Goal: Task Accomplishment & Management: Manage account settings

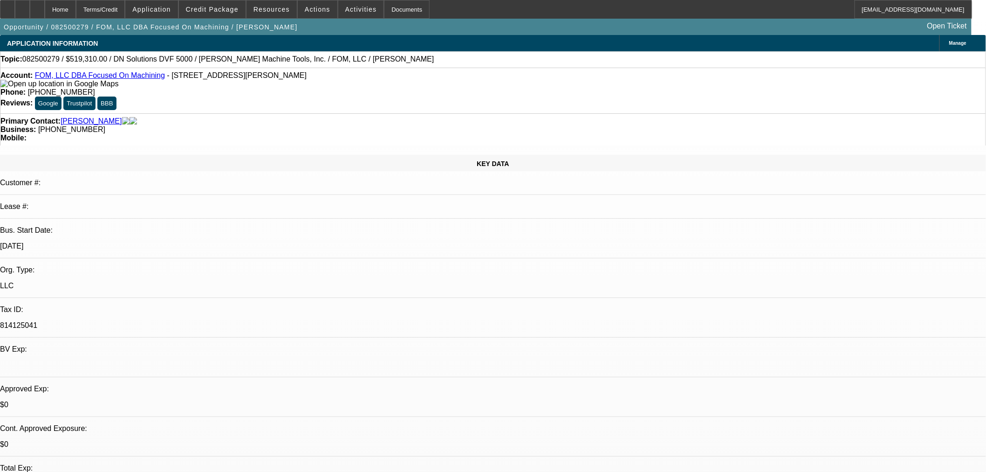
select select "0"
select select "6"
select select "0"
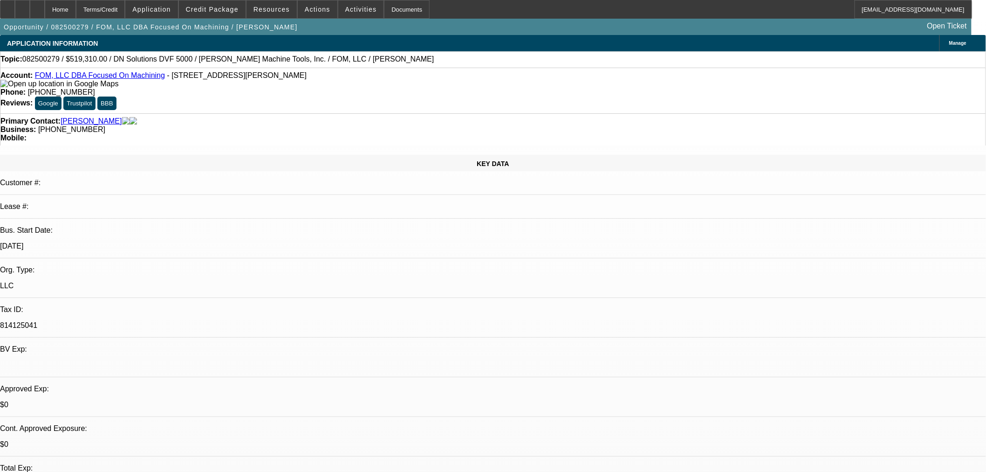
select select "0"
select select "6"
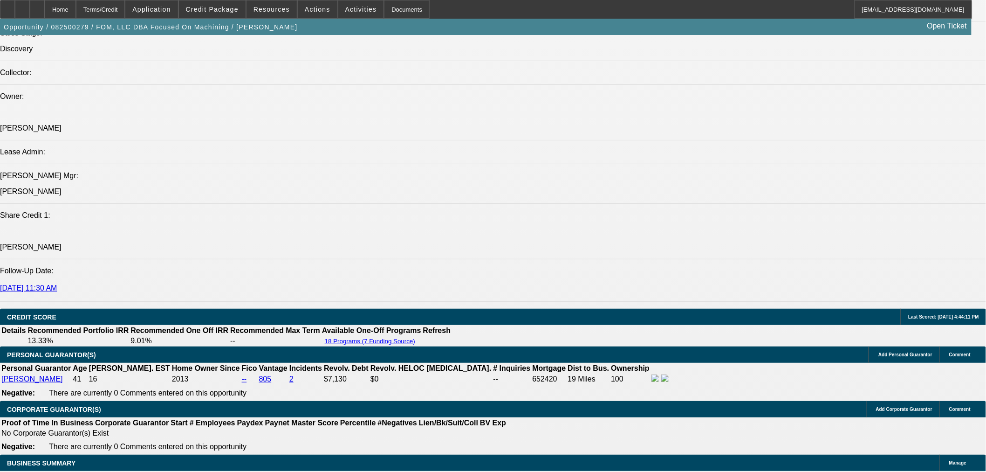
scroll to position [1122, 0]
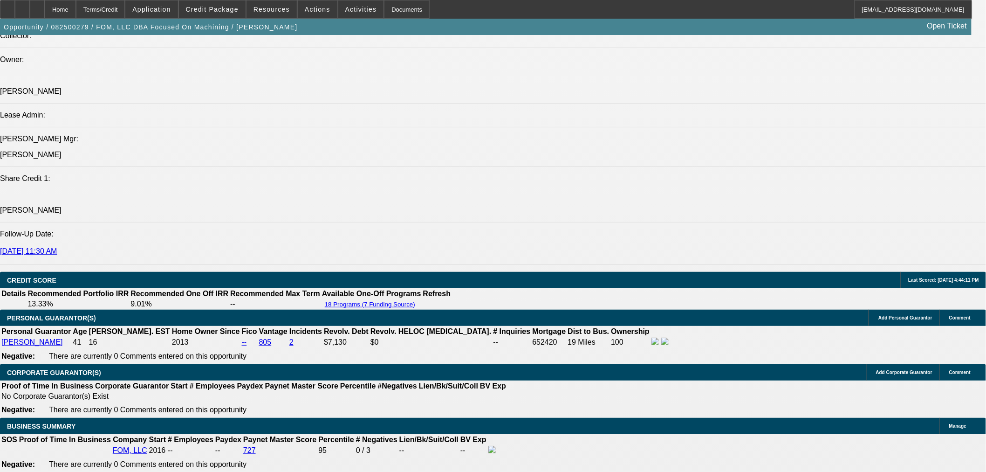
drag, startPoint x: 734, startPoint y: 346, endPoint x: 682, endPoint y: 327, distance: 56.2
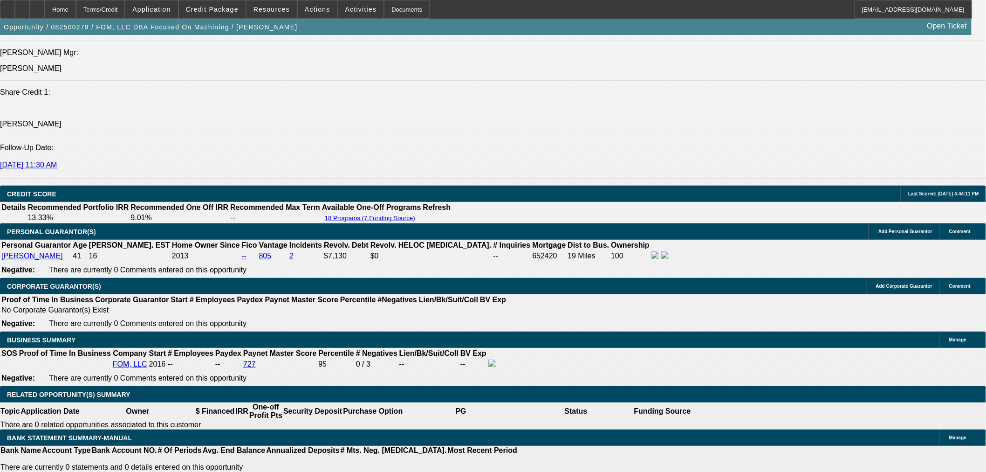
scroll to position [1294, 0]
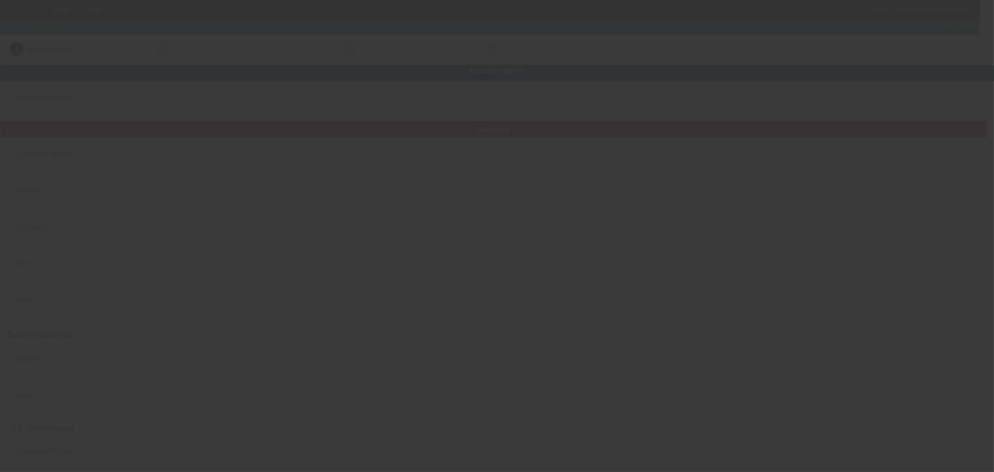
type input "Currency"
type input "R&JJ Towing Service"
type input "115 Rice Ave"
type input "60104"
type input "Bellwood"
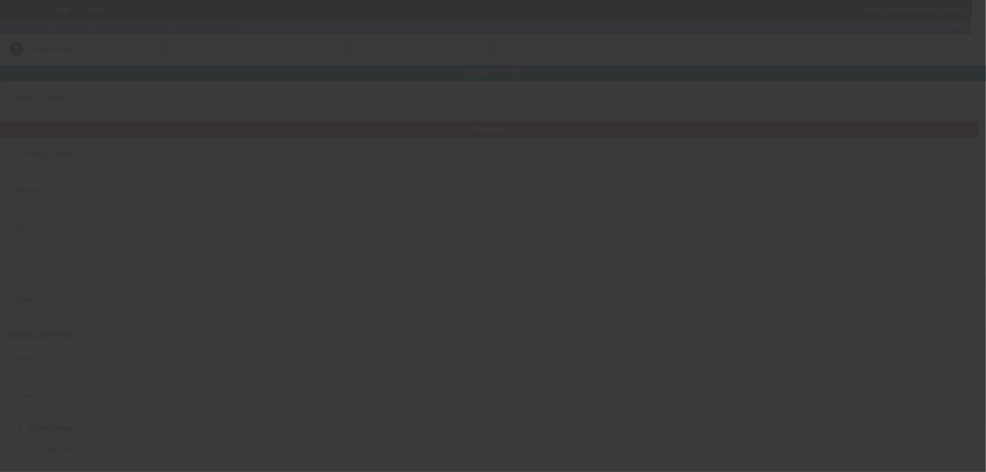
type input "(708) 714-0952"
type input "852929473"
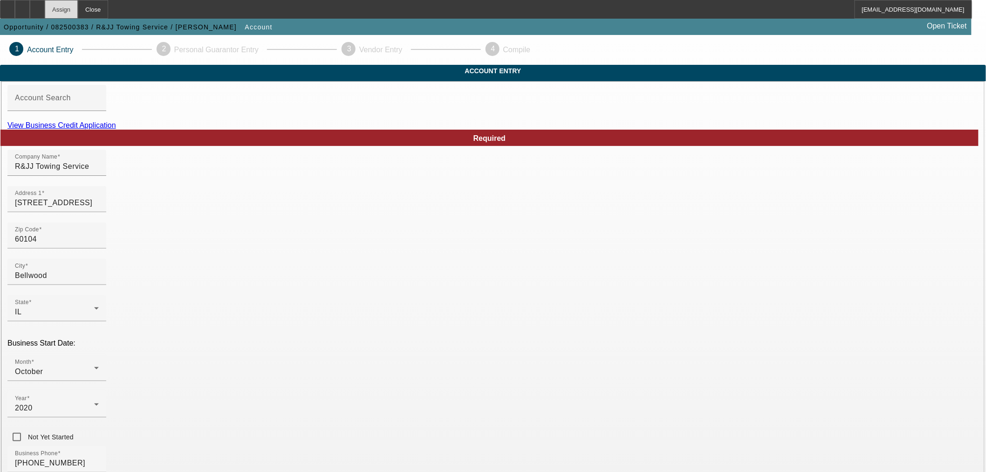
click at [78, 10] on div "Assign" at bounding box center [61, 9] width 33 height 19
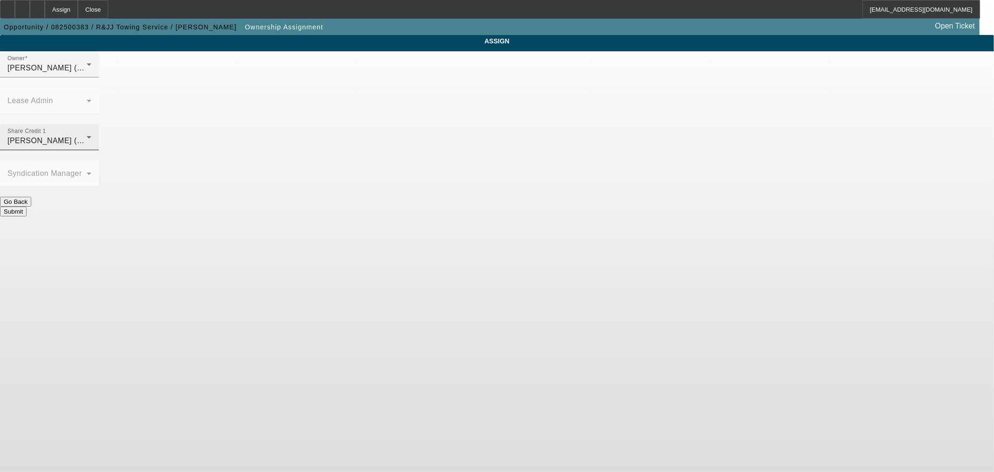
click at [91, 124] on div "Share Credit 1 O'Connor, Kevin (Lvl 19)" at bounding box center [49, 137] width 84 height 26
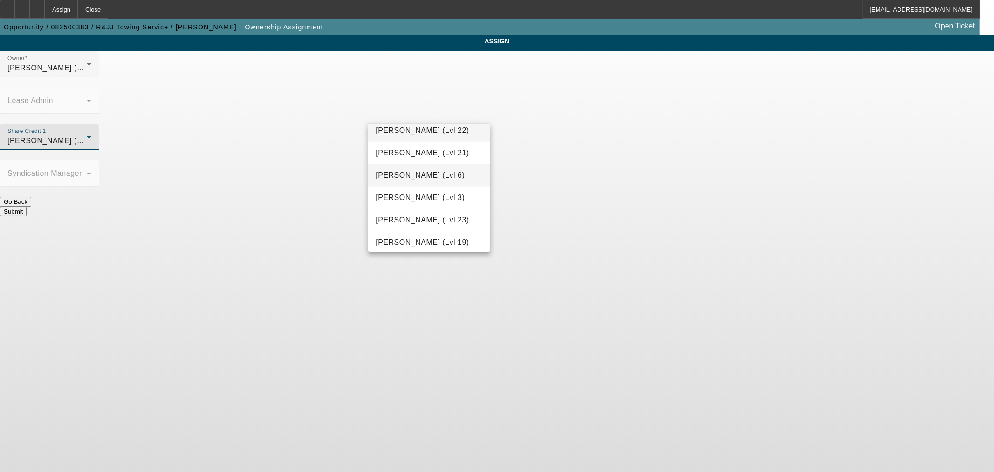
scroll to position [1062, 0]
click at [420, 174] on span "Richards, Stephanie (Lvl 3)" at bounding box center [420, 171] width 89 height 11
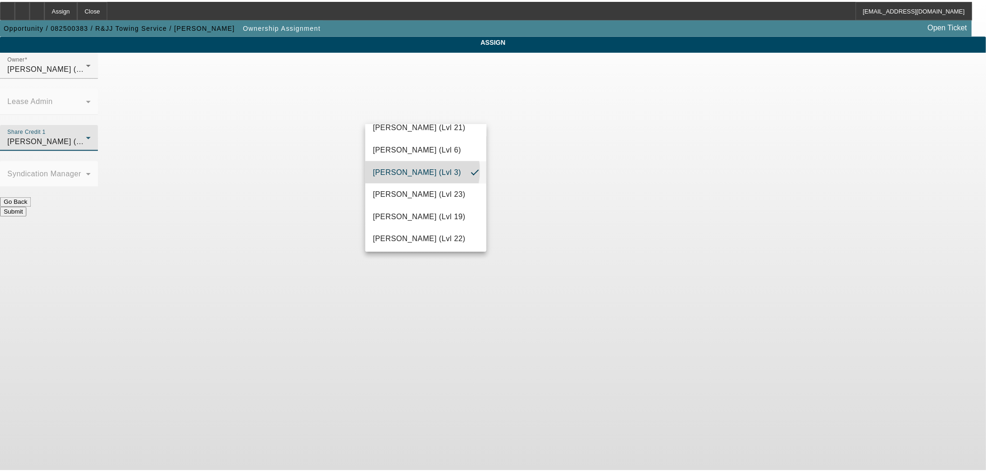
scroll to position [1058, 0]
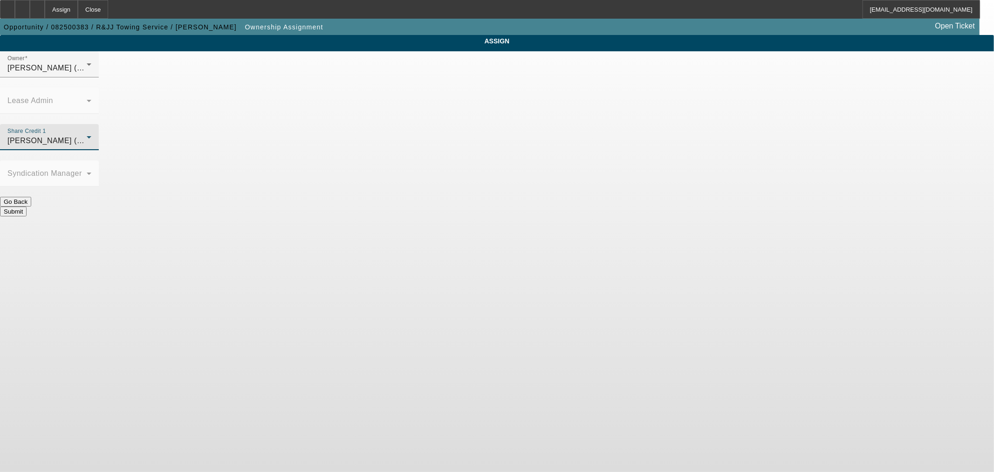
click at [27, 206] on button "Submit" at bounding box center [13, 211] width 27 height 10
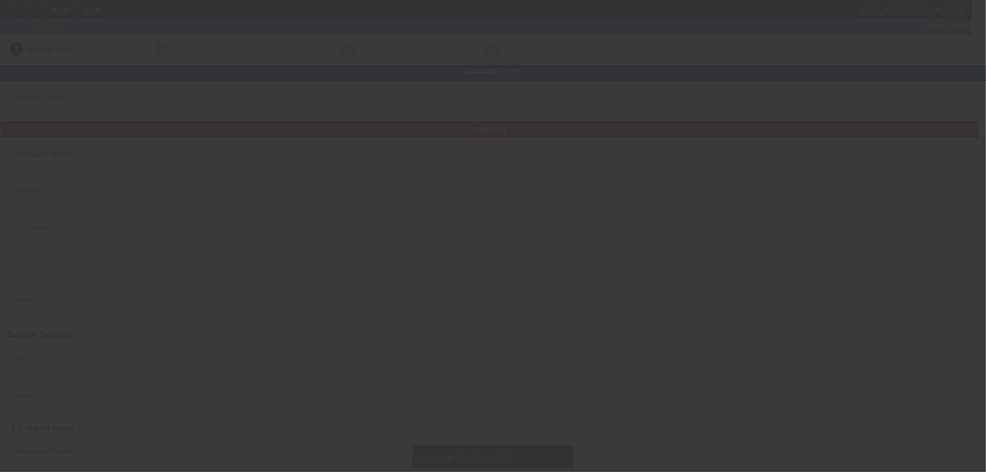
type input "Currency"
type input "R&JJ Towing Service"
type input "115 Rice Ave"
type input "60104"
type input "Bellwood"
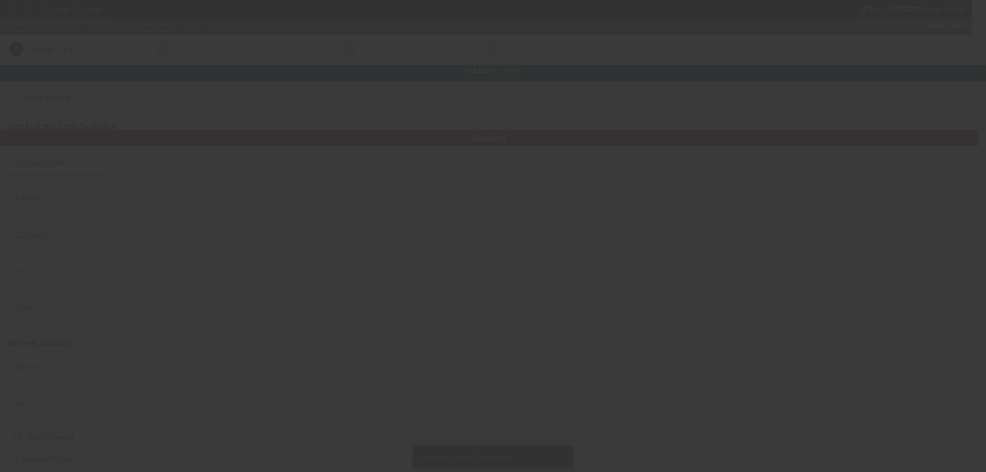
type input "(708) 714-0952"
type input "852929473"
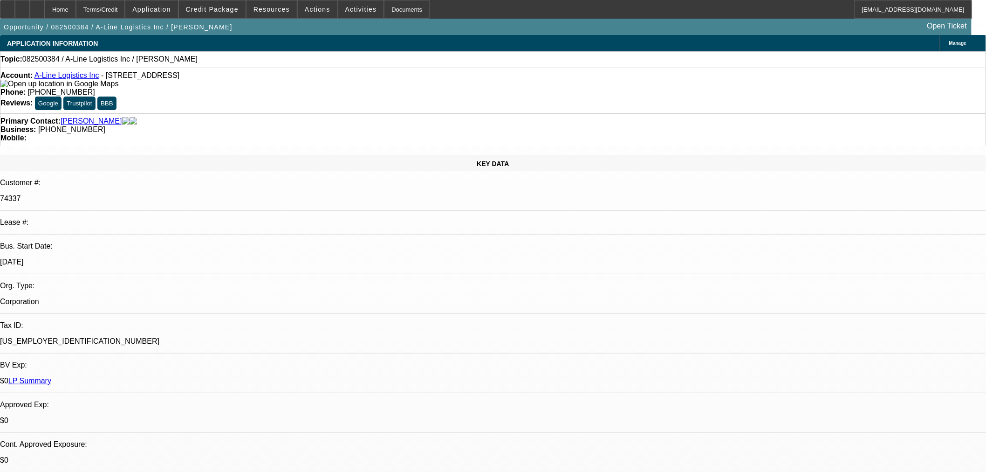
select select "0"
select select "2"
select select "0.1"
select select "4"
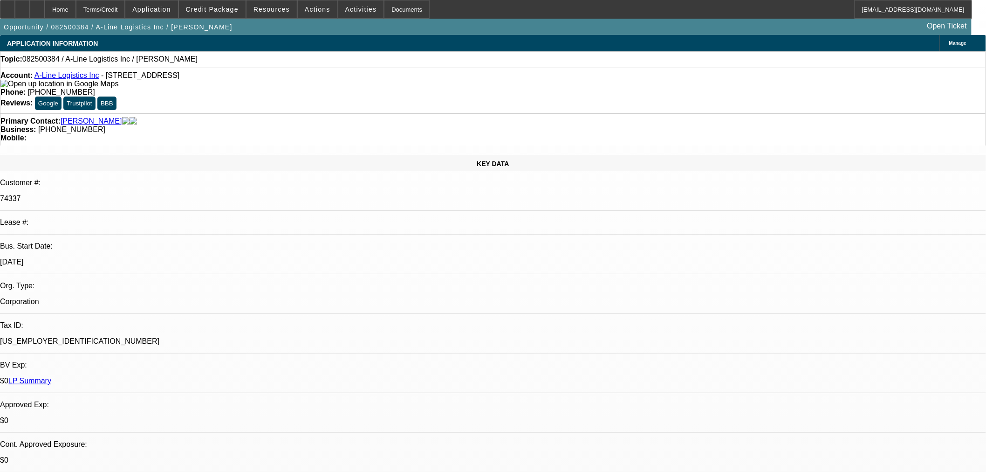
click at [77, 77] on link "A-Line Logistics Inc" at bounding box center [66, 75] width 65 height 8
click at [765, 115] on button "reply_all Reply All" at bounding box center [775, 120] width 59 height 22
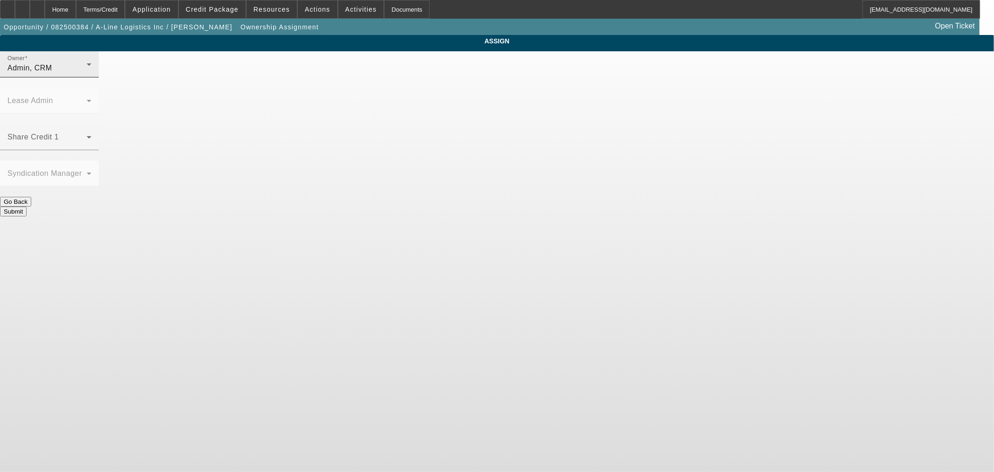
click at [87, 74] on div "Admin, CRM" at bounding box center [46, 67] width 79 height 11
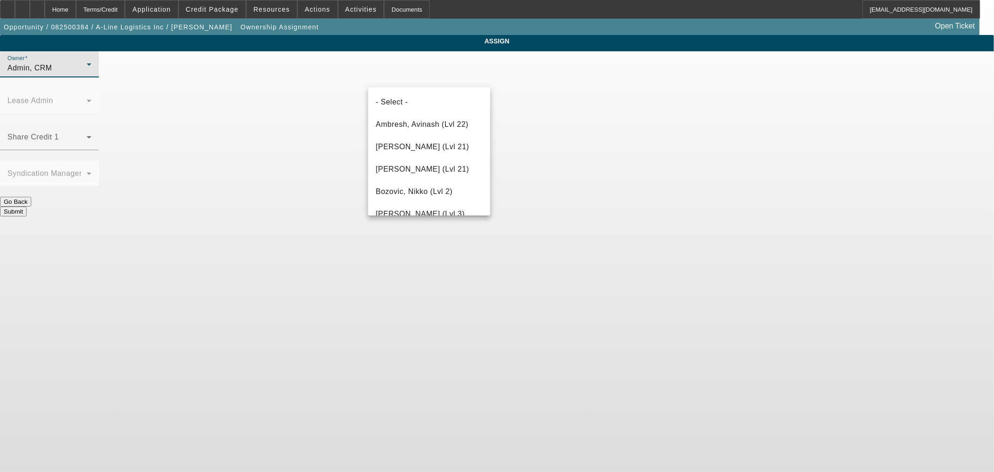
scroll to position [1441, 0]
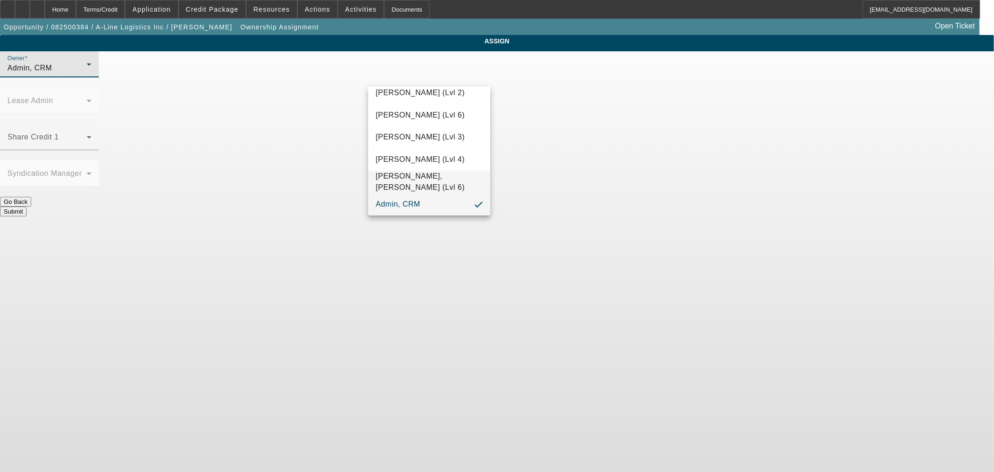
click at [413, 182] on span "Zallik, Asher (Lvl 6)" at bounding box center [429, 182] width 107 height 22
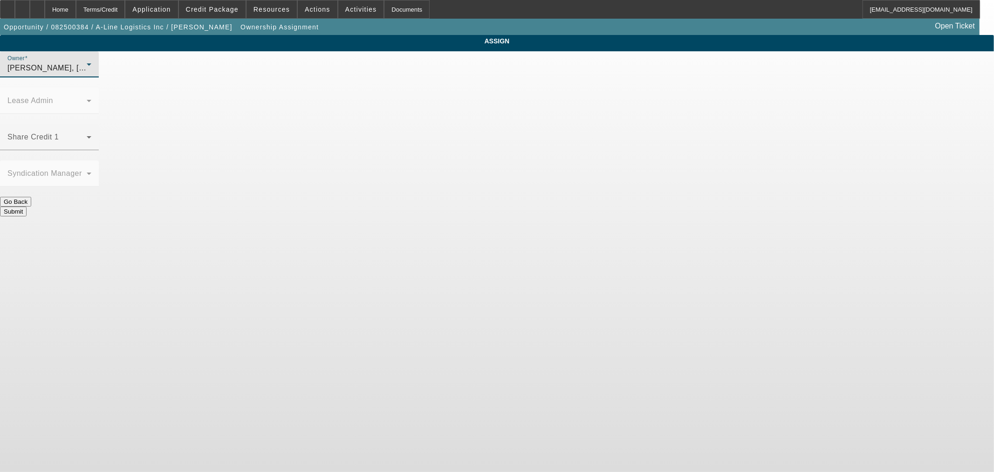
click at [551, 206] on div "Submit" at bounding box center [497, 211] width 994 height 10
click at [564, 206] on div "Submit" at bounding box center [497, 211] width 994 height 10
click at [27, 206] on button "Submit" at bounding box center [13, 211] width 27 height 10
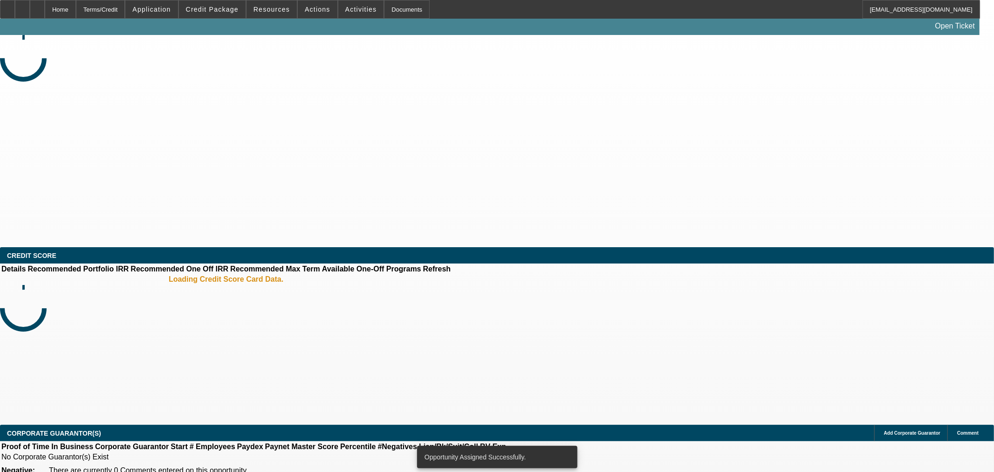
select select "0"
select select "2"
select select "0.1"
select select "4"
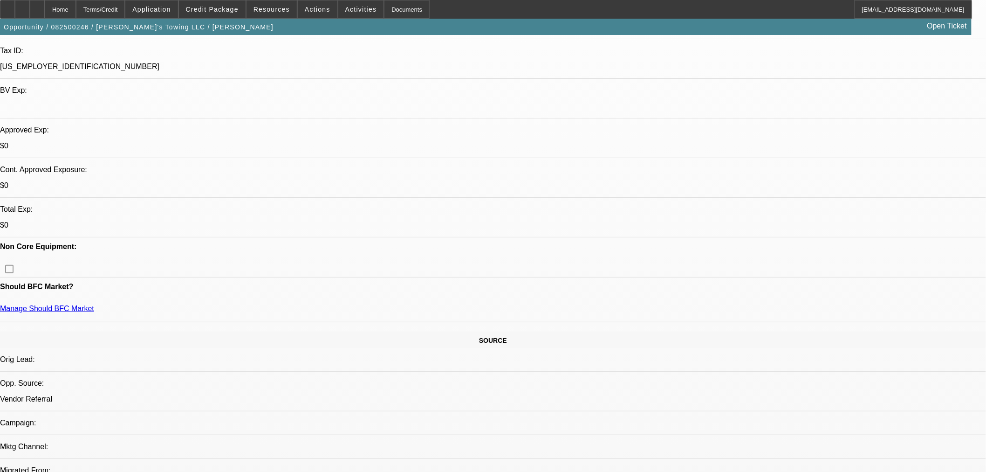
select select "0.15"
select select "0"
select select "0.1"
select select "4"
select select "0.1"
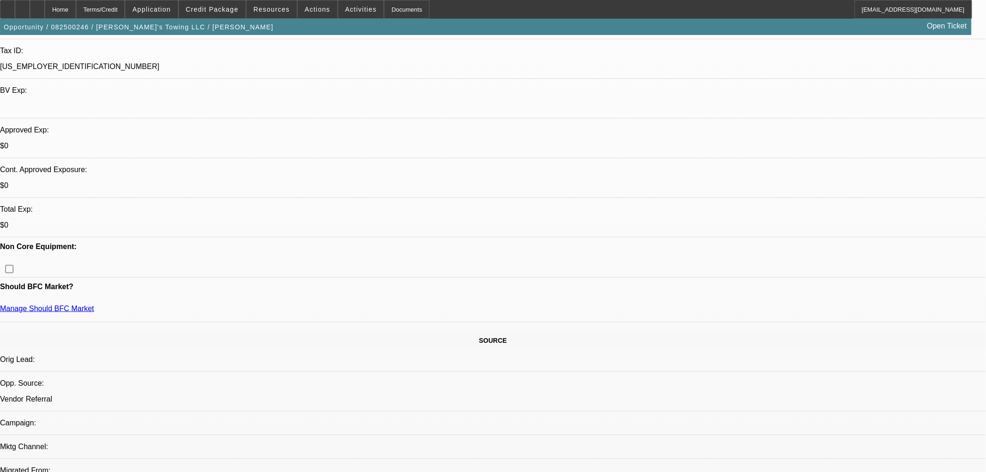
select select "0"
select select "0.1"
select select "4"
select select "0"
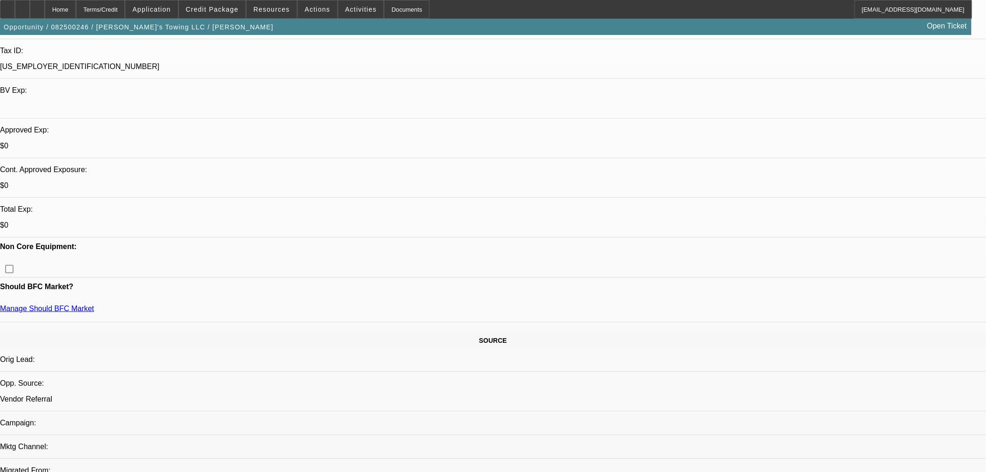
select select "0.1"
select select "4"
select select "0"
select select "0.1"
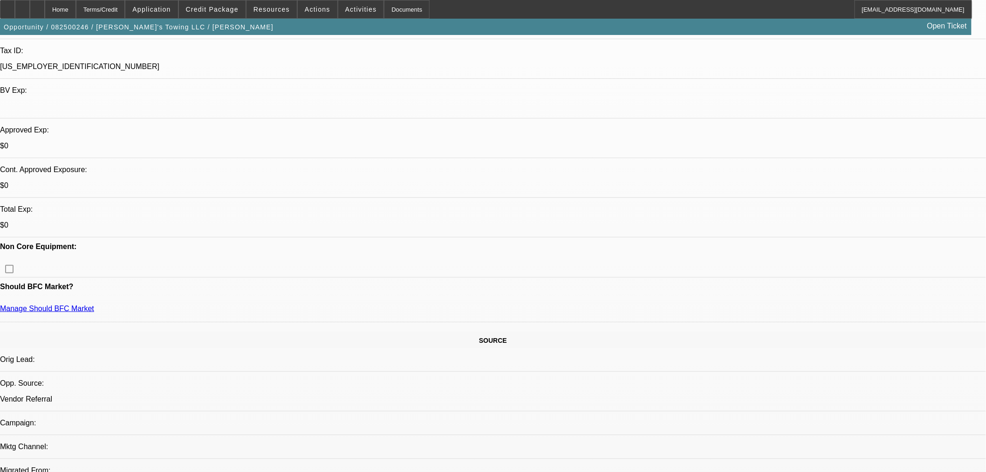
select select "4"
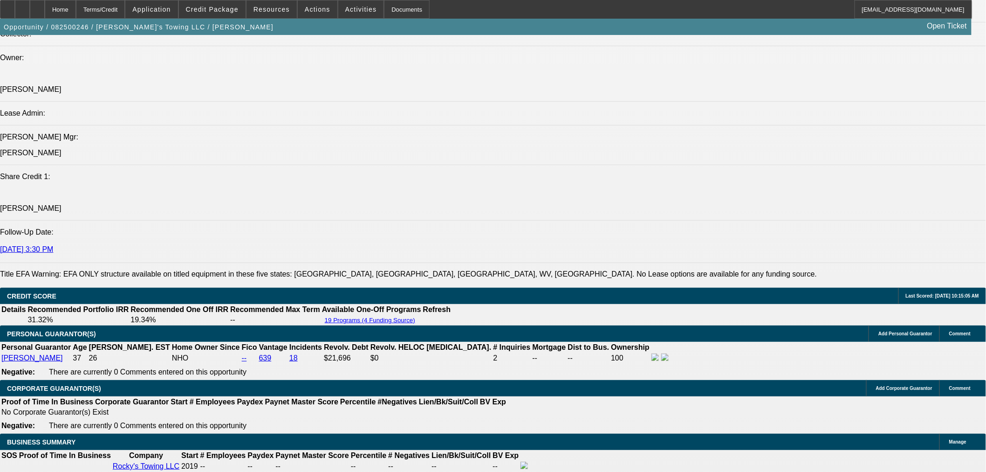
scroll to position [1122, 0]
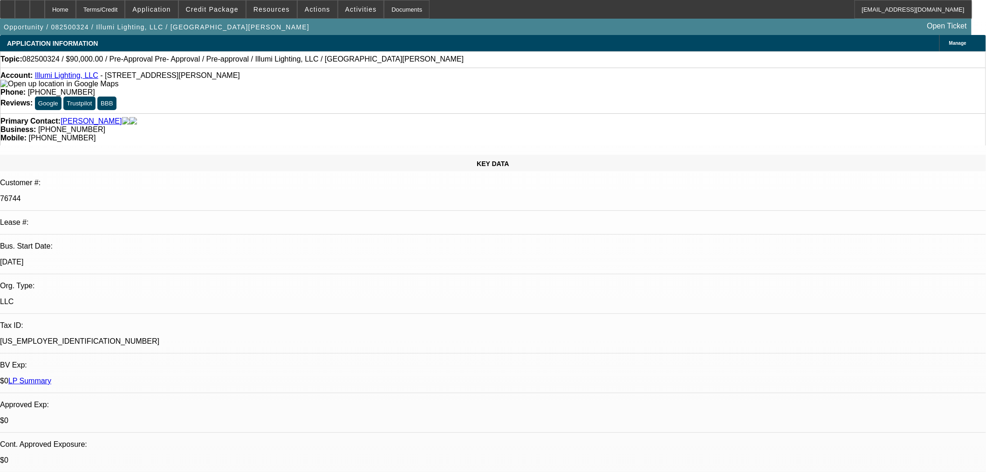
select select "0"
select select "3"
select select "0"
select select "6"
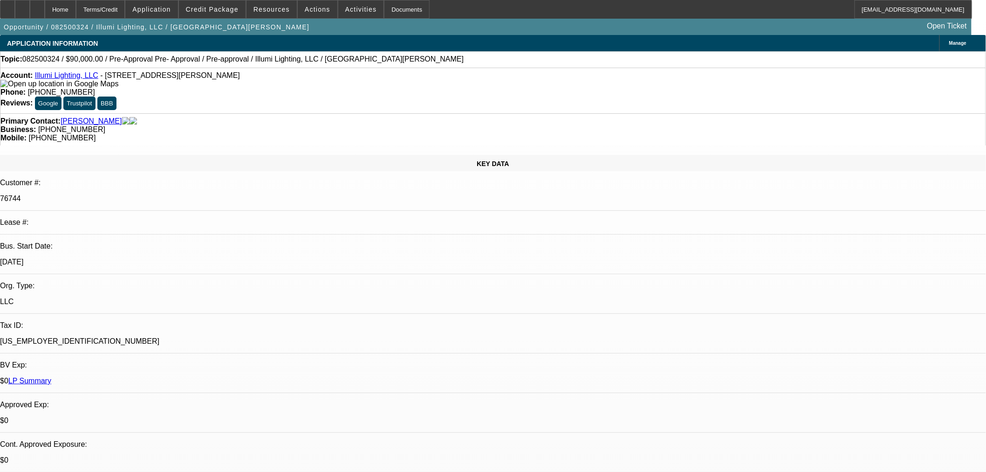
select select "0"
select select "3"
select select "0"
select select "6"
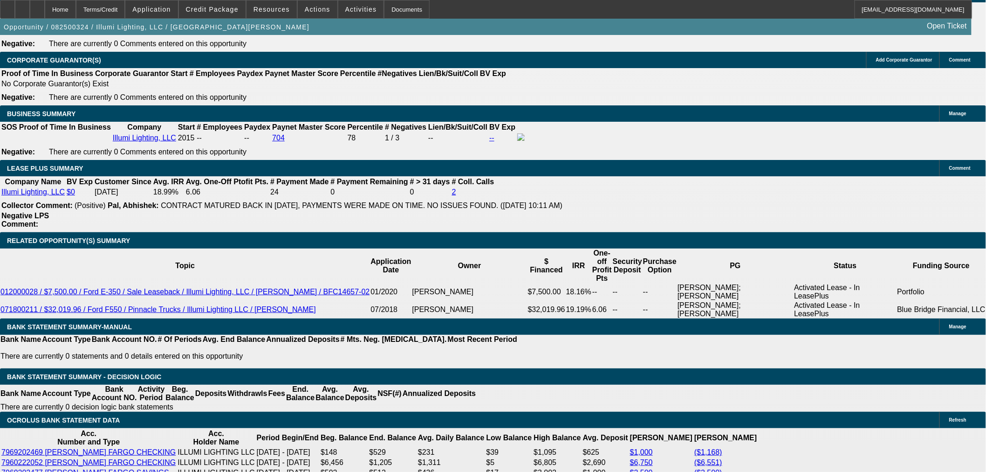
scroll to position [1466, 0]
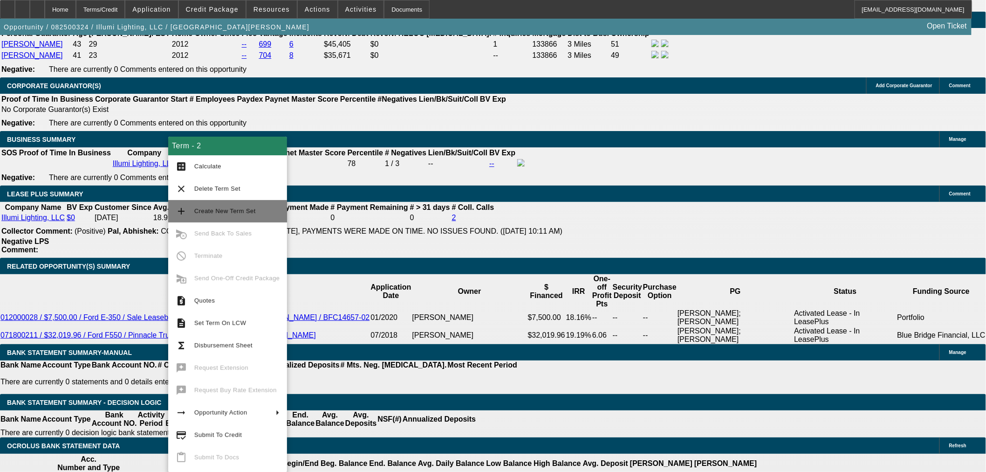
click at [210, 211] on span "Create New Term Set" at bounding box center [225, 210] width 62 height 7
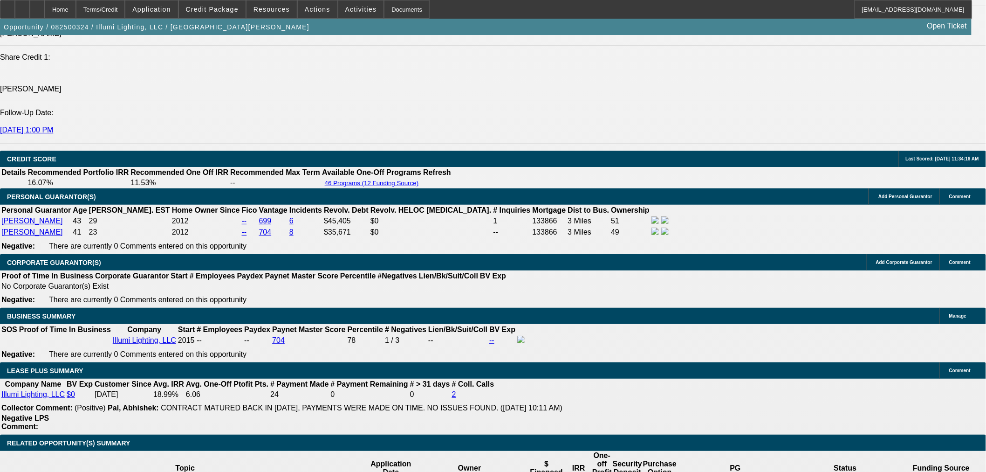
select select "0"
select select "3"
select select "0"
select select "6"
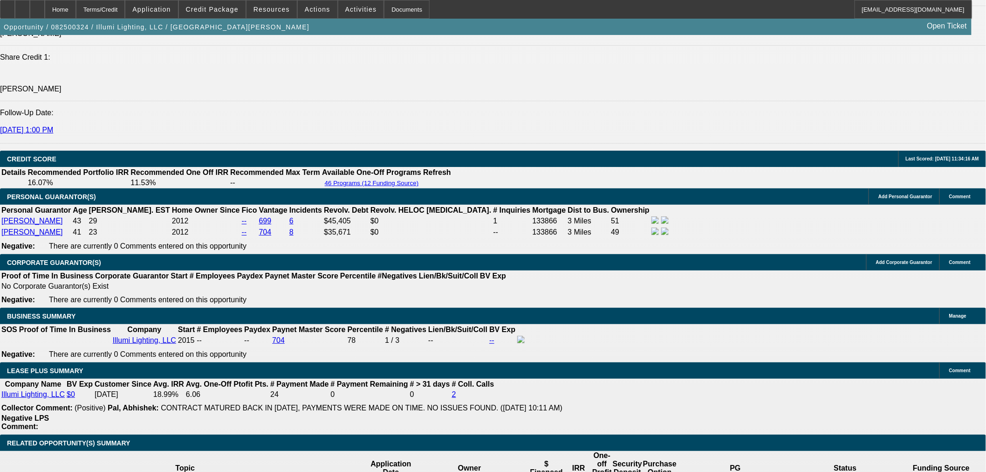
select select "0"
select select "3"
select select "0"
select select "6"
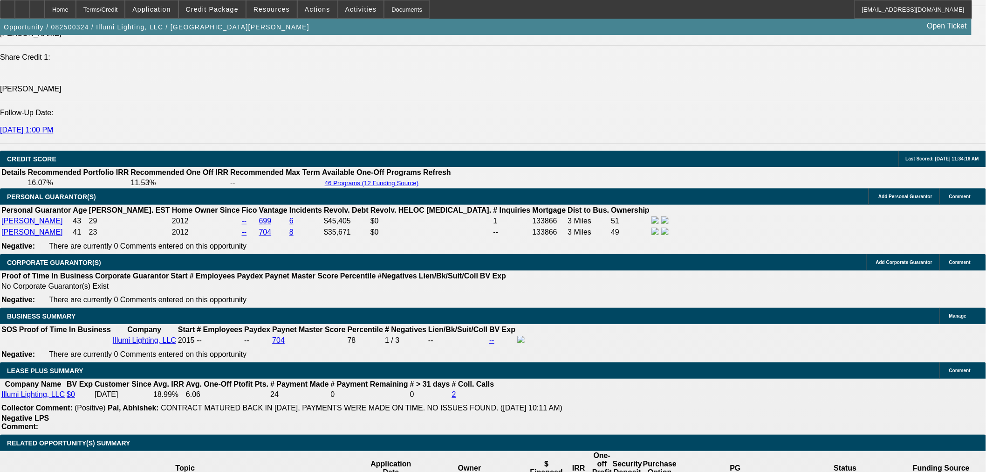
select select "0"
select select "3"
select select "0"
select select "6"
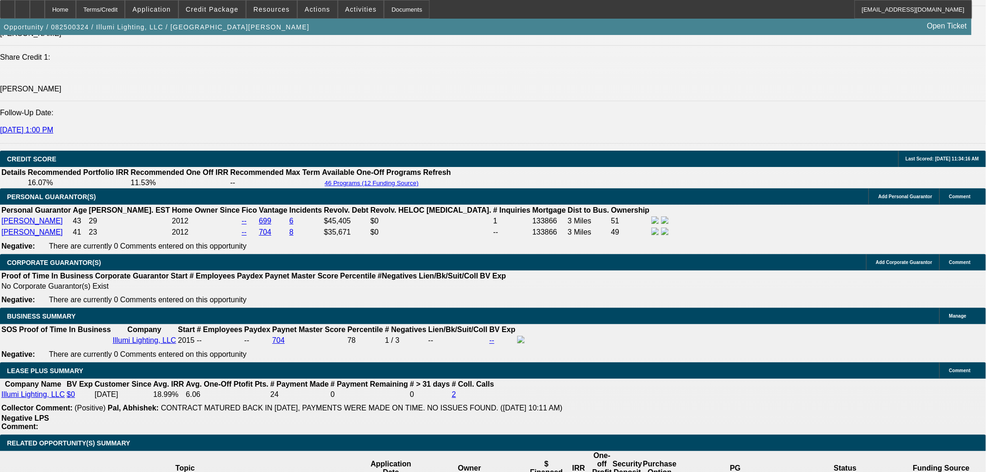
scroll to position [1464, 0]
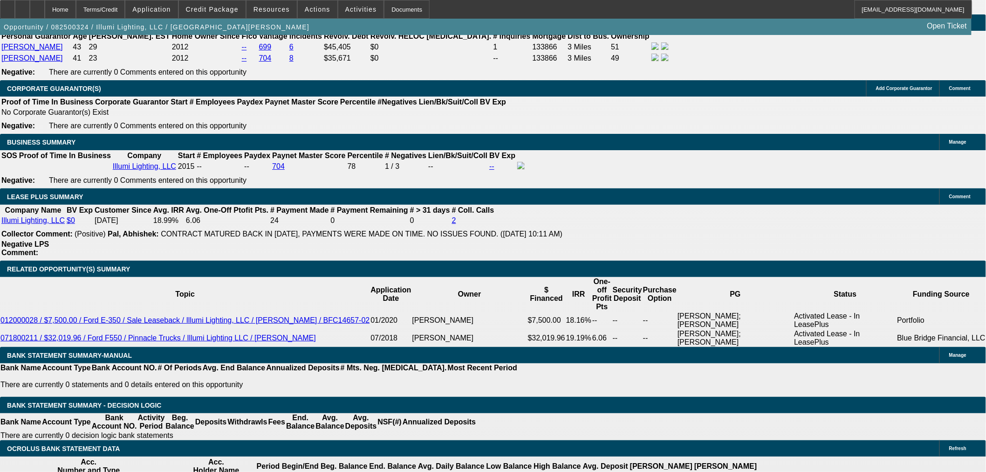
drag, startPoint x: 228, startPoint y: 135, endPoint x: 238, endPoint y: 135, distance: 9.3
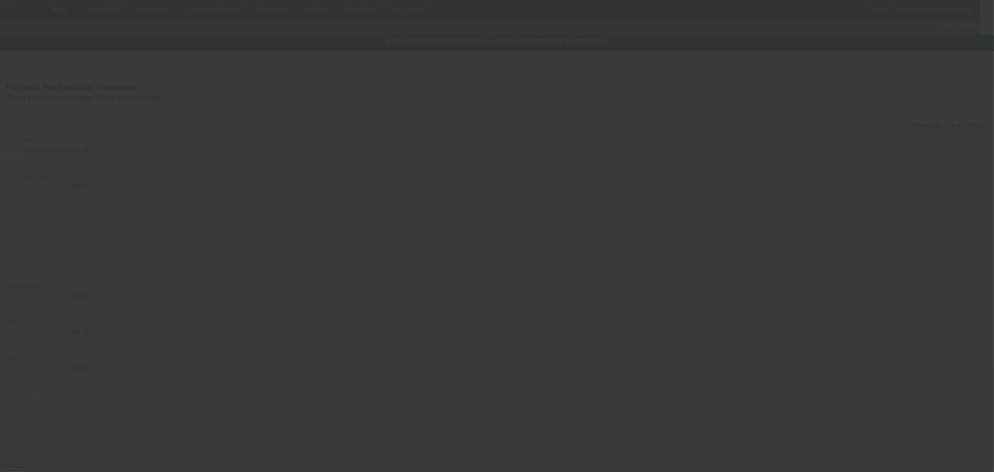
type input "$90,000.00"
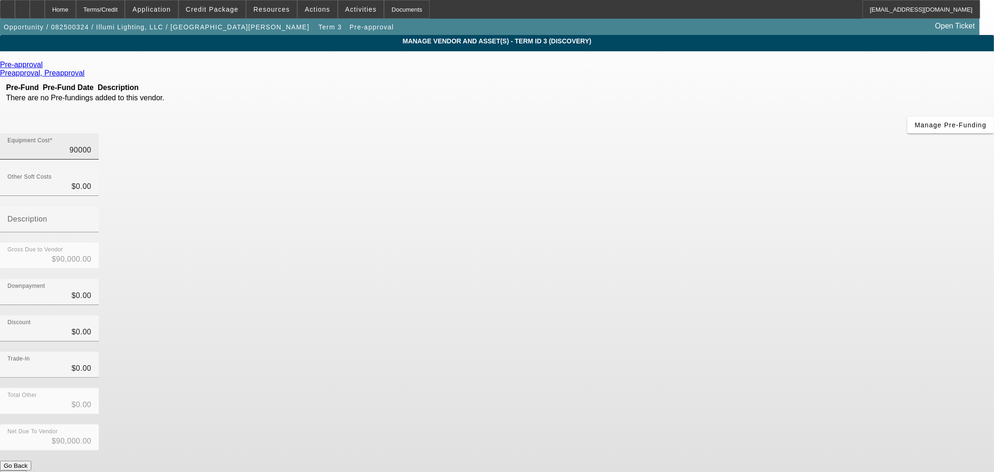
click at [91, 144] on input "90000" at bounding box center [49, 149] width 84 height 11
type input "8"
type input "$8.00"
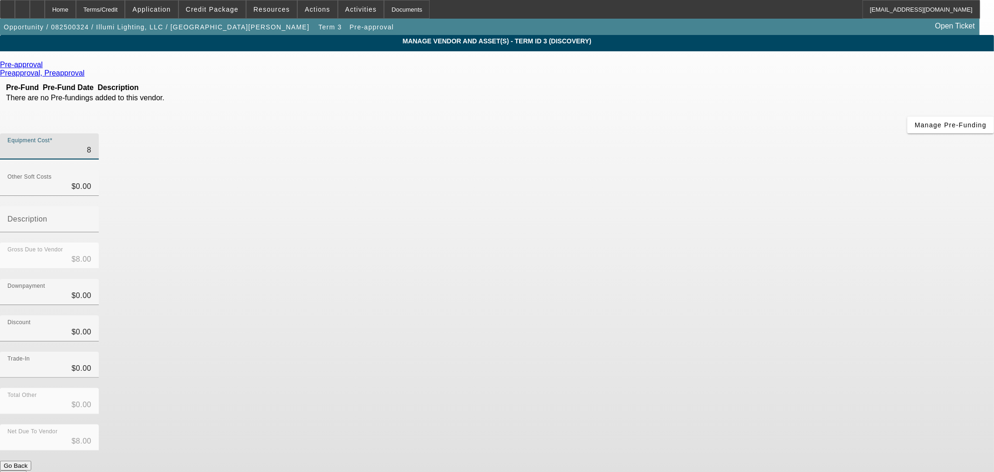
type input "85"
type input "$85.00"
type input "850"
type input "$850.00"
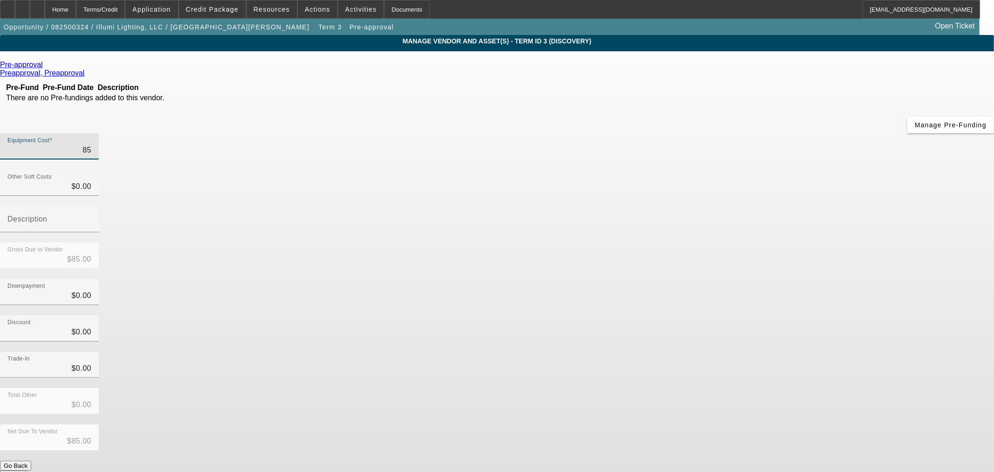
type input "$850.00"
type input "8500"
type input "$8,500.00"
type input "85000"
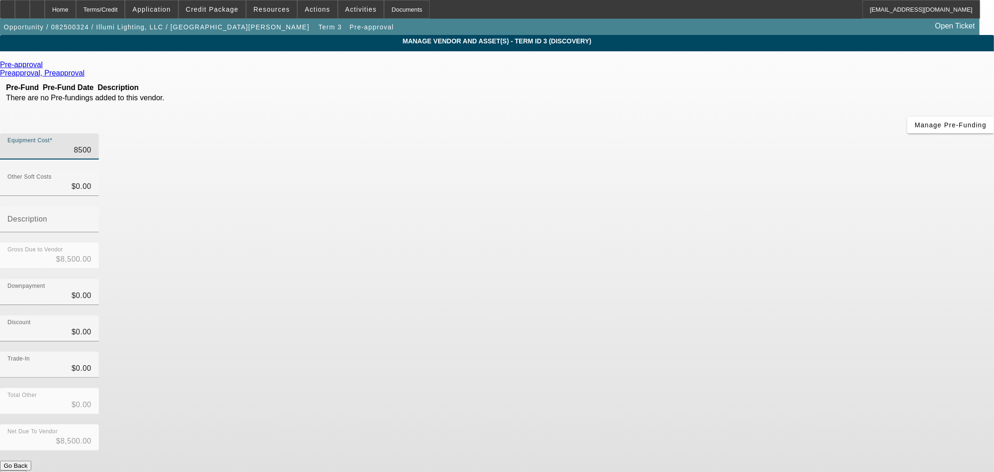
type input "$85,000.00"
drag, startPoint x: 607, startPoint y: 78, endPoint x: 625, endPoint y: 74, distance: 19.2
click at [99, 133] on div "Equipment Cost 85000" at bounding box center [49, 146] width 99 height 26
drag, startPoint x: 607, startPoint y: 80, endPoint x: 658, endPoint y: 71, distance: 51.5
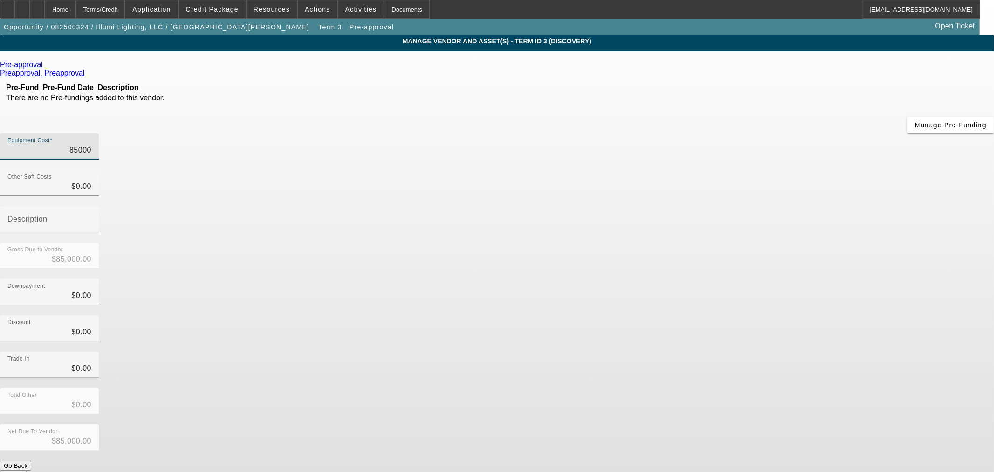
click at [656, 133] on div "Equipment Cost 85000" at bounding box center [497, 151] width 994 height 36
type input "7"
type input "$7.00"
type input "75"
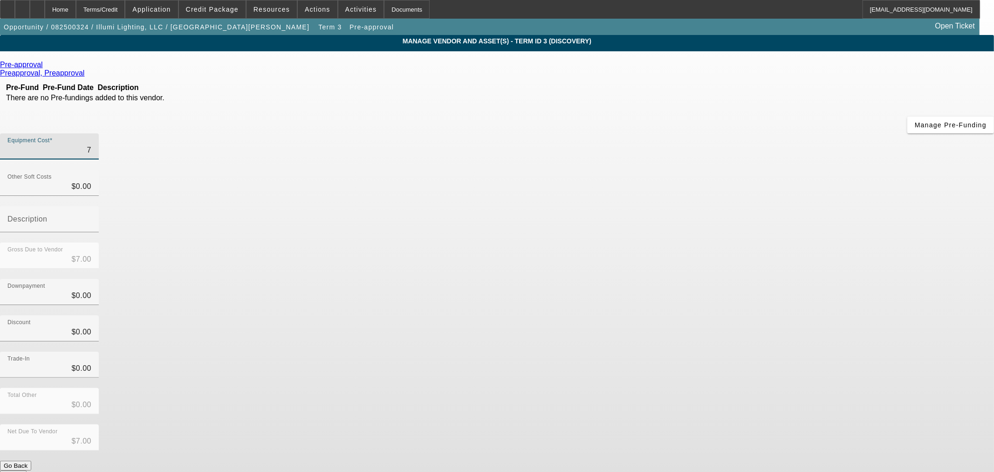
type input "$75.00"
type input "750"
type input "$750.00"
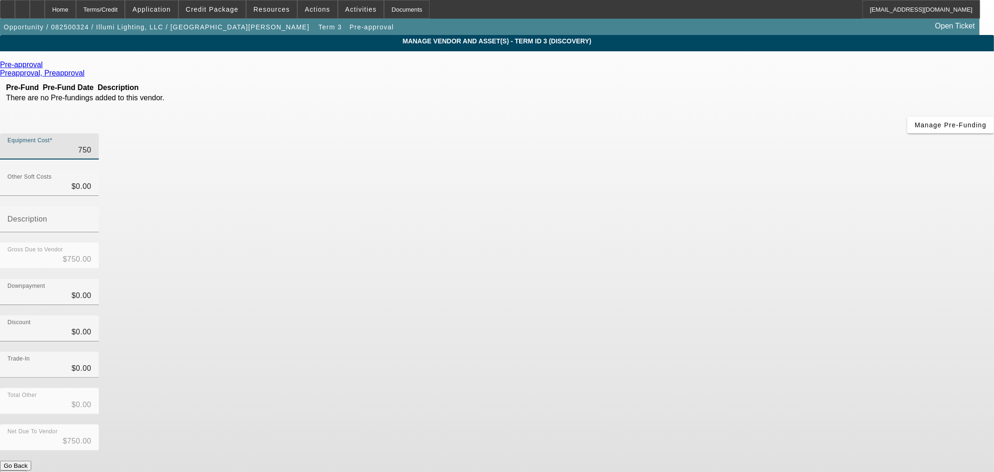
type input "7500"
type input "$7,500.00"
type input "75000"
type input "$75,000.00"
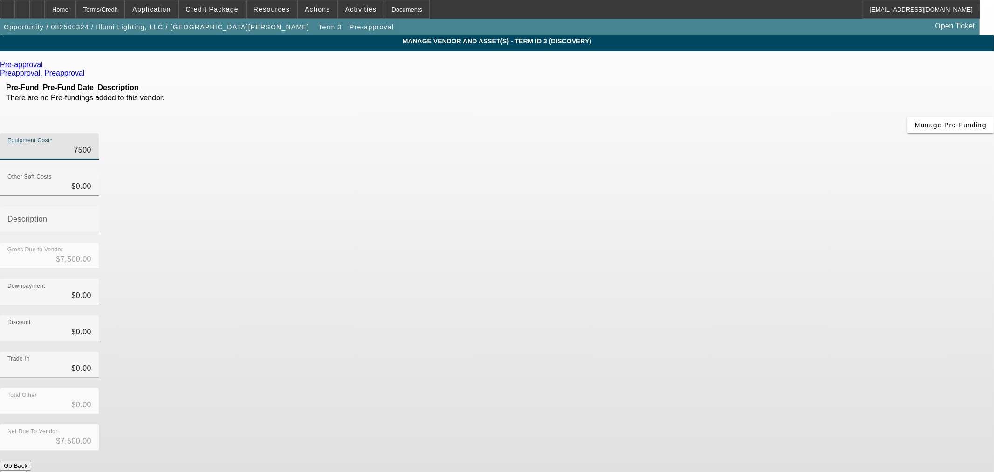
type input "$75,000.00"
click at [27, 470] on button "Submit" at bounding box center [13, 475] width 27 height 10
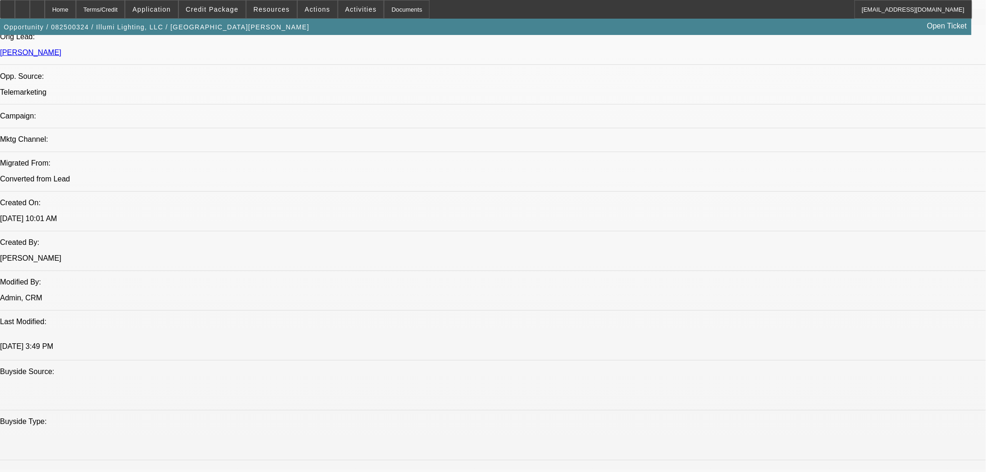
select select "0"
select select "3"
select select "0"
select select "6"
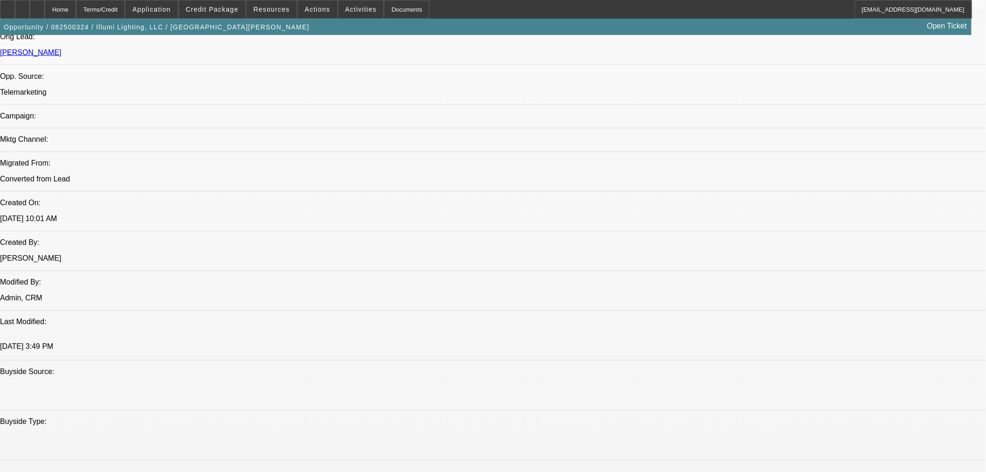
select select "0"
select select "3"
select select "0"
select select "6"
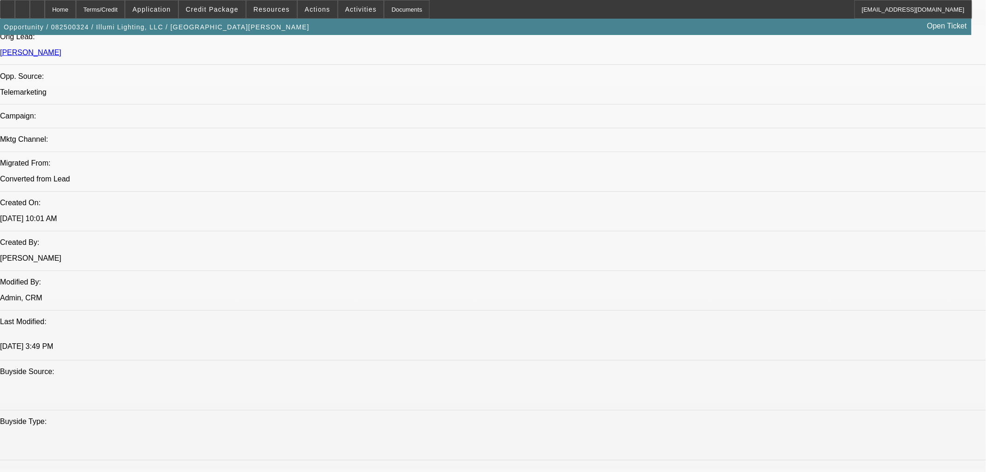
select select "0"
select select "3"
select select "0"
select select "6"
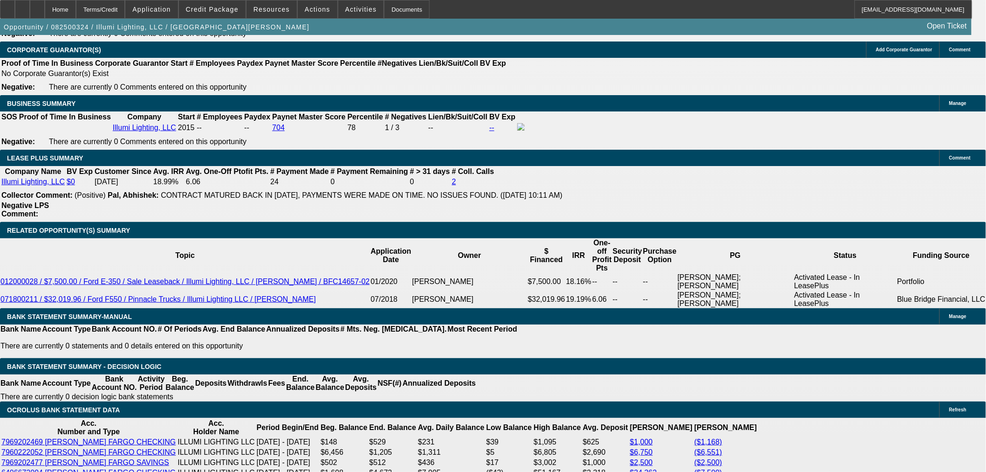
scroll to position [1466, 0]
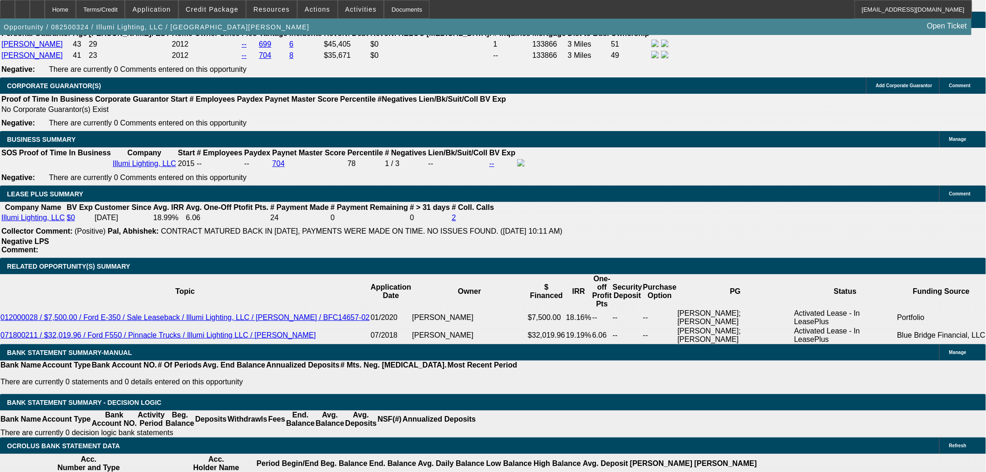
type input "UNKNOWN"
type input "48"
type input "$2,421.98"
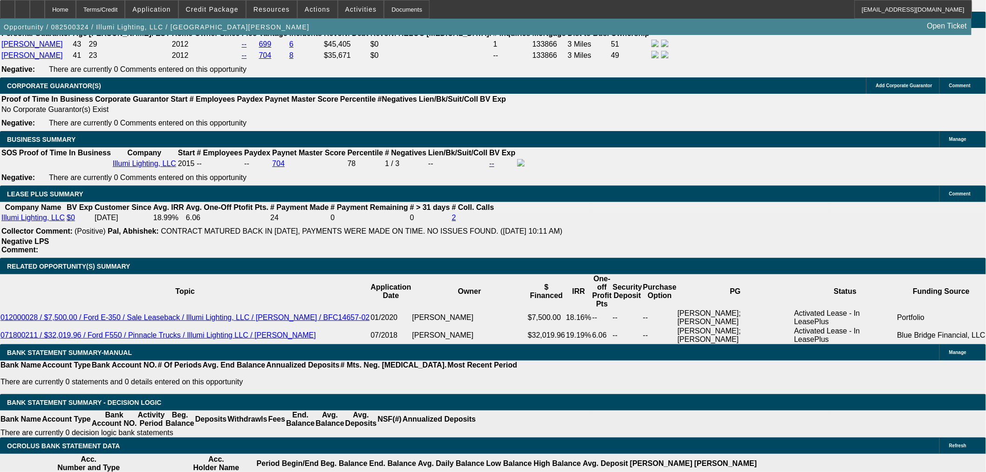
type input "48"
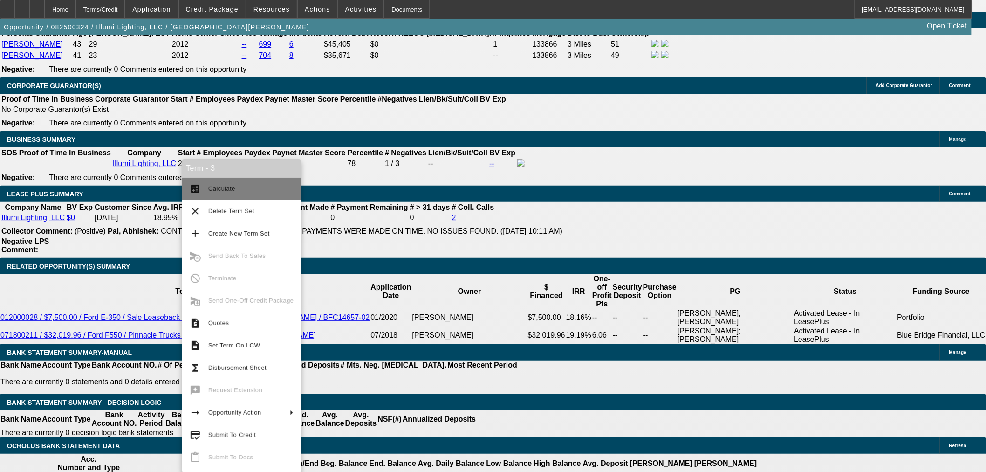
click at [225, 192] on span "Calculate" at bounding box center [250, 188] width 85 height 11
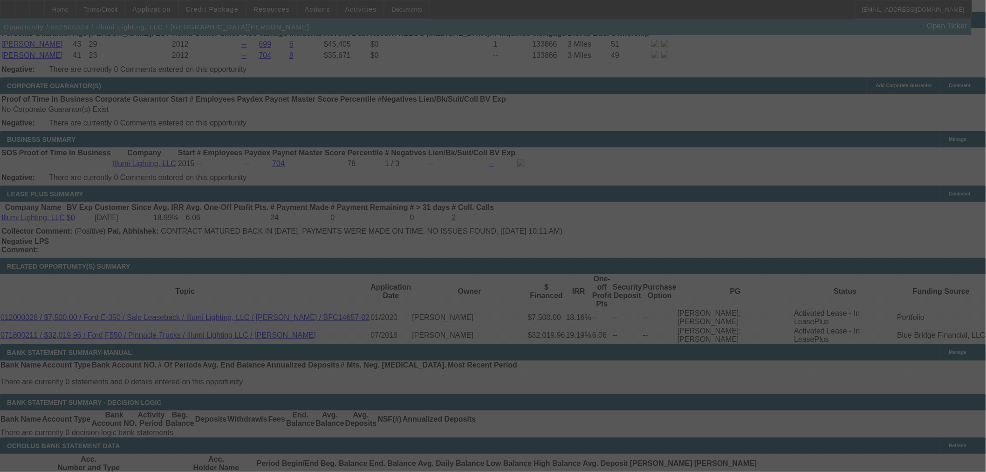
select select "0"
select select "3"
select select "0"
select select "6"
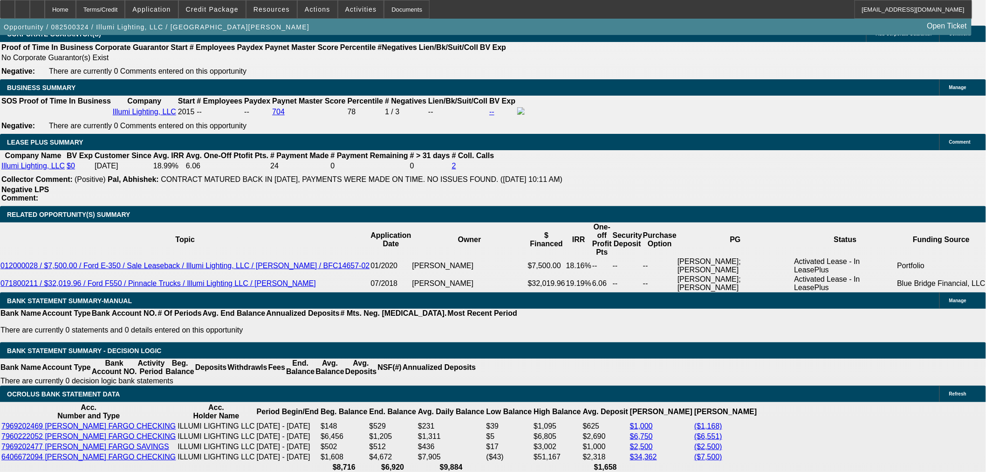
scroll to position [1553, 0]
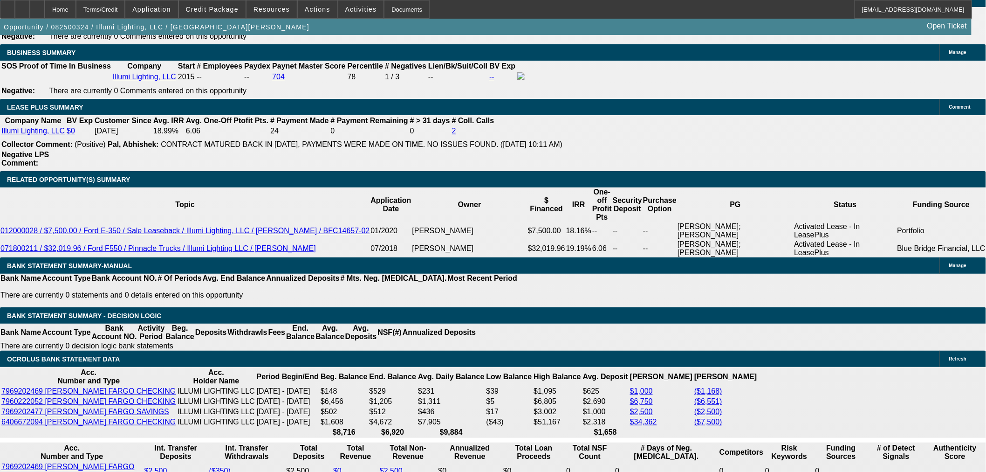
drag, startPoint x: 202, startPoint y: 402, endPoint x: 214, endPoint y: 401, distance: 12.1
drag, startPoint x: 318, startPoint y: 400, endPoint x: 329, endPoint y: 400, distance: 11.6
drag, startPoint x: 202, startPoint y: 401, endPoint x: 215, endPoint y: 402, distance: 13.1
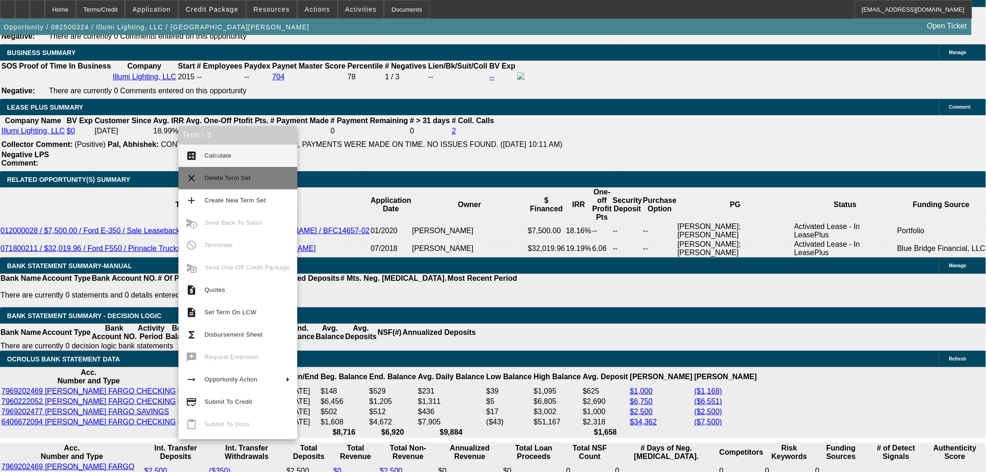
click at [231, 179] on span "Delete Term Set" at bounding box center [228, 177] width 46 height 7
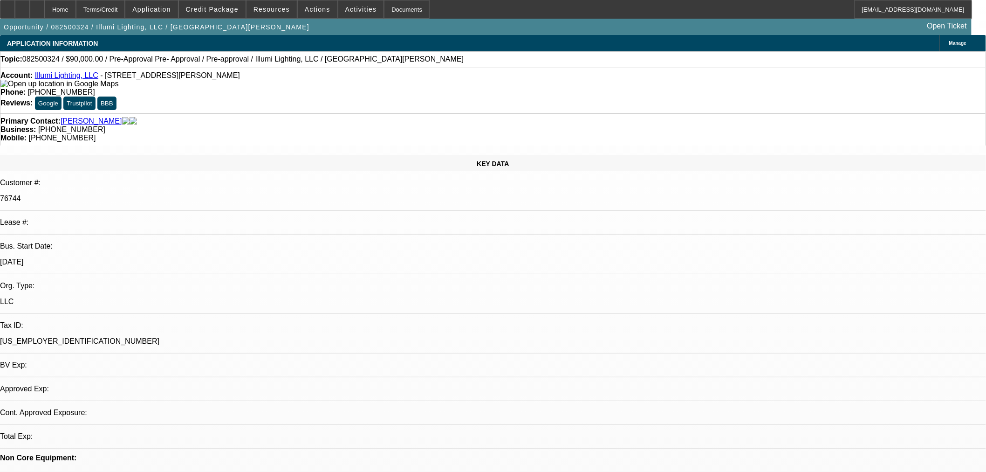
select select "0"
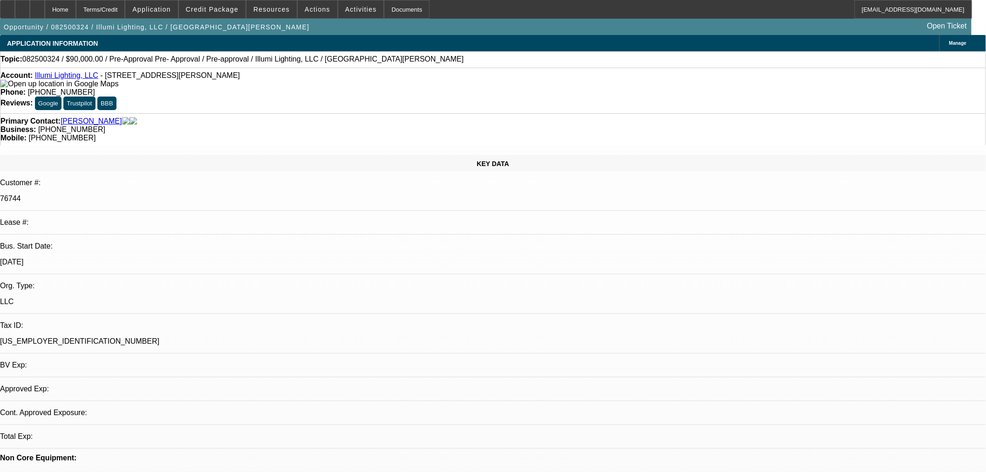
select select "0"
select select "1"
select select "3"
select select "6"
select select "1"
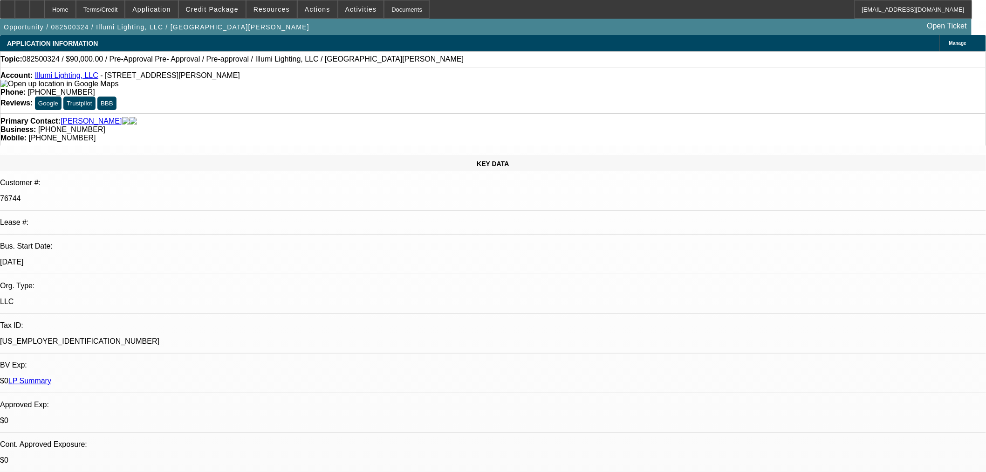
select select "3"
select select "6"
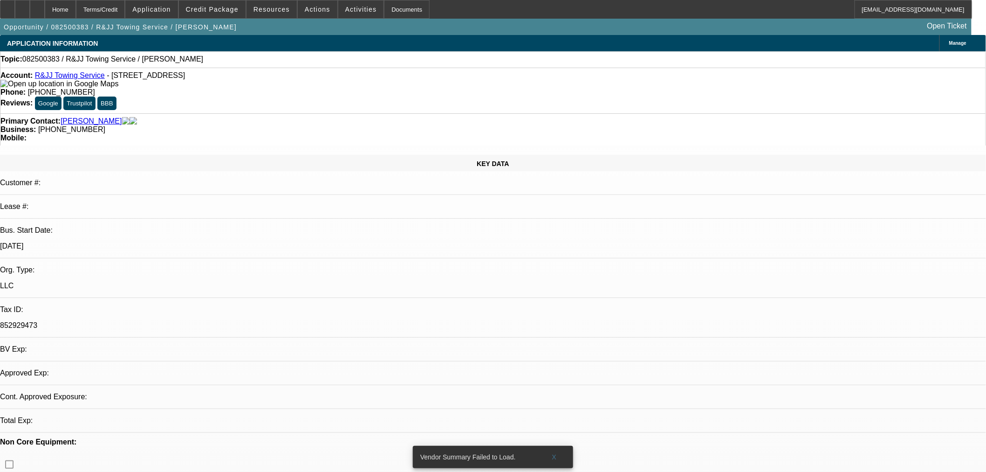
select select "0"
select select "2"
select select "0"
select select "6"
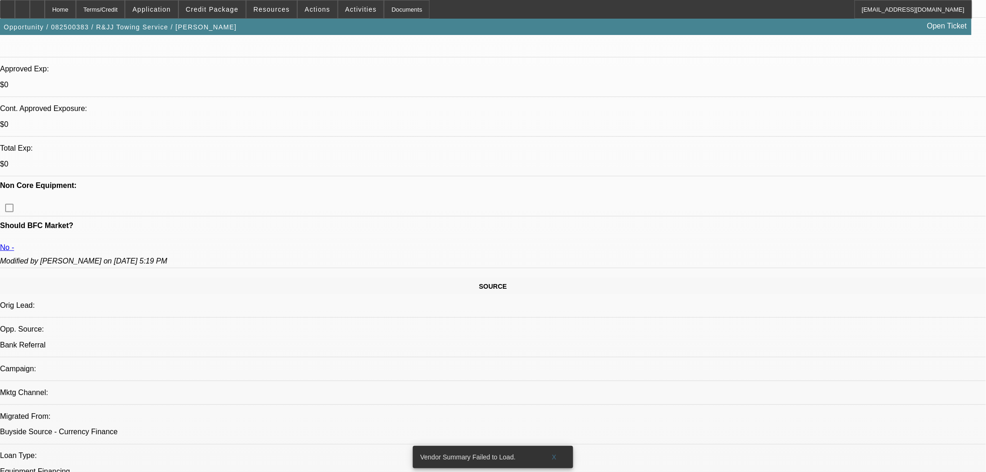
scroll to position [345, 0]
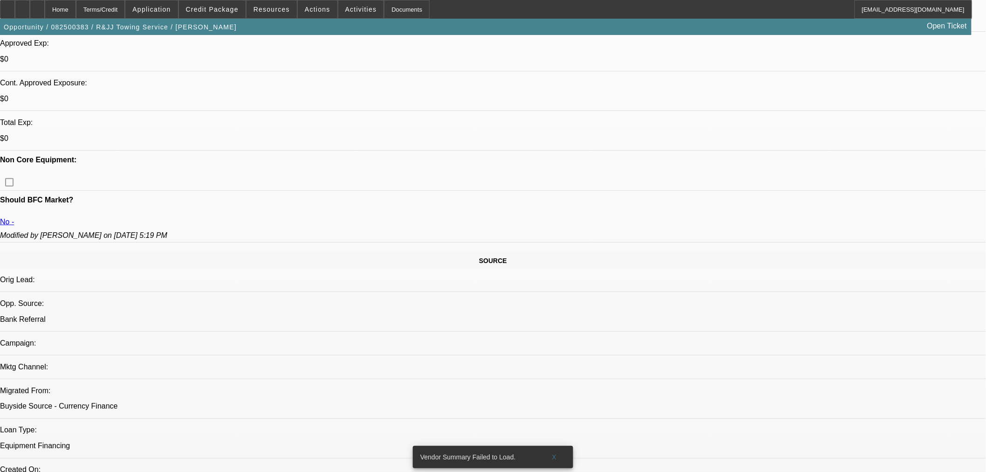
drag, startPoint x: 376, startPoint y: 252, endPoint x: 406, endPoint y: 257, distance: 30.7
drag, startPoint x: 887, startPoint y: 383, endPoint x: 774, endPoint y: 385, distance: 112.8
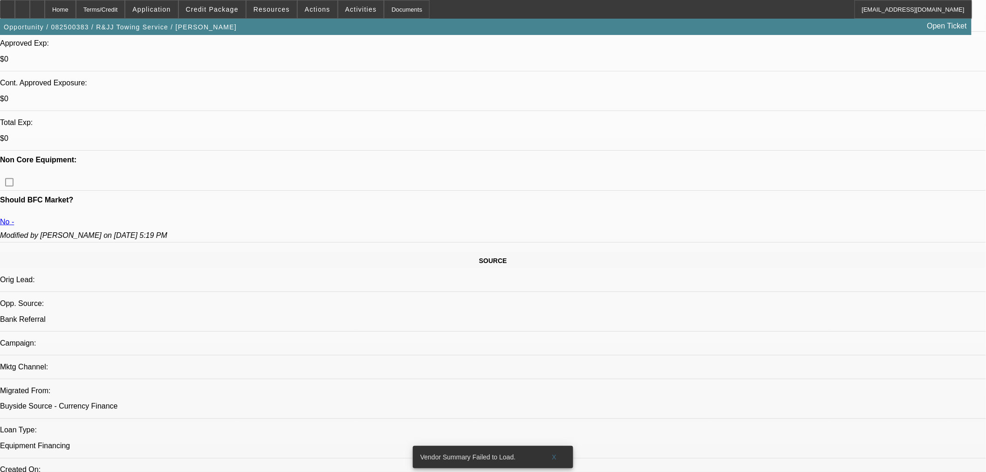
copy td "michael-mcdonald@gocurrency.com"
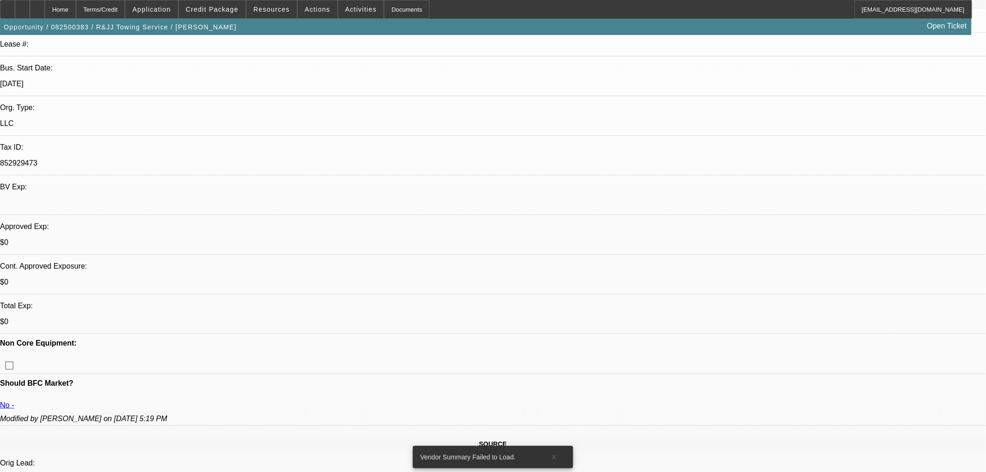
scroll to position [0, 0]
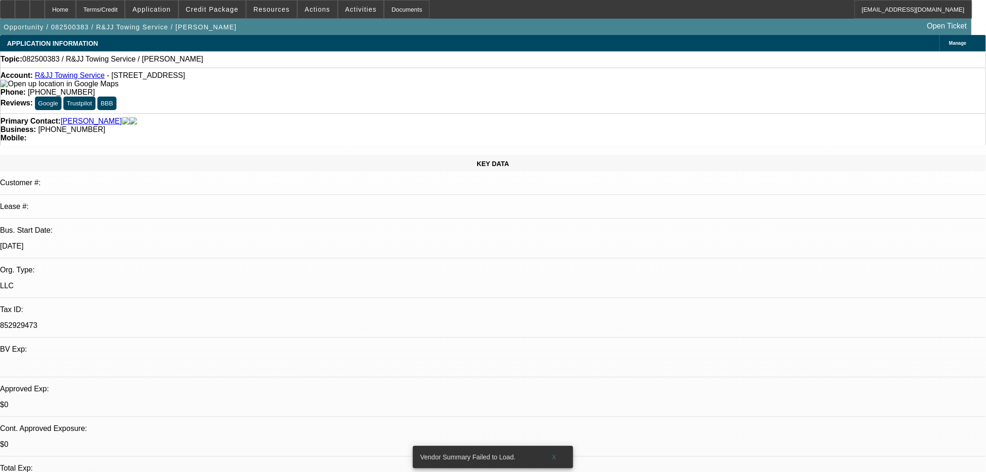
drag, startPoint x: 181, startPoint y: 58, endPoint x: 67, endPoint y: 58, distance: 113.7
click at [67, 58] on div "Topic: 082500383 / R&JJ Towing Service / Coleman, Calvin" at bounding box center [492, 59] width 985 height 8
copy span "R&JJ Towing Service / Coleman, Calvin"
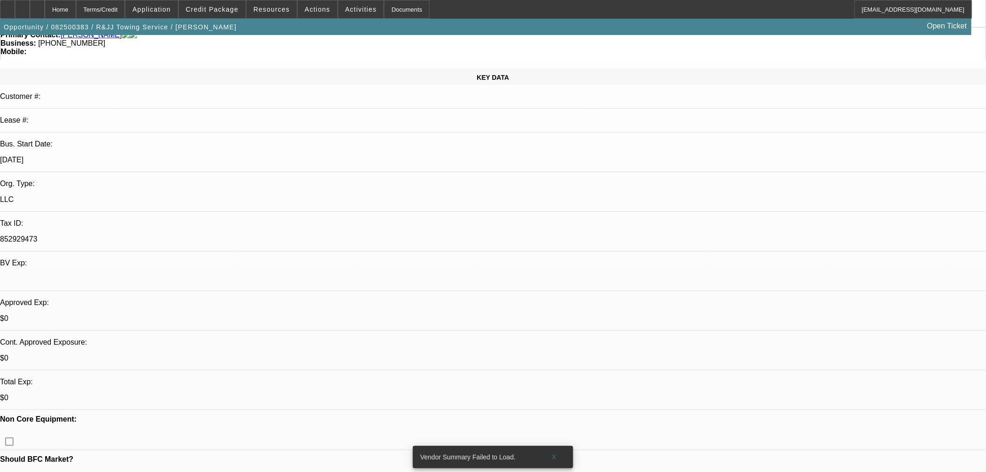
scroll to position [172, 0]
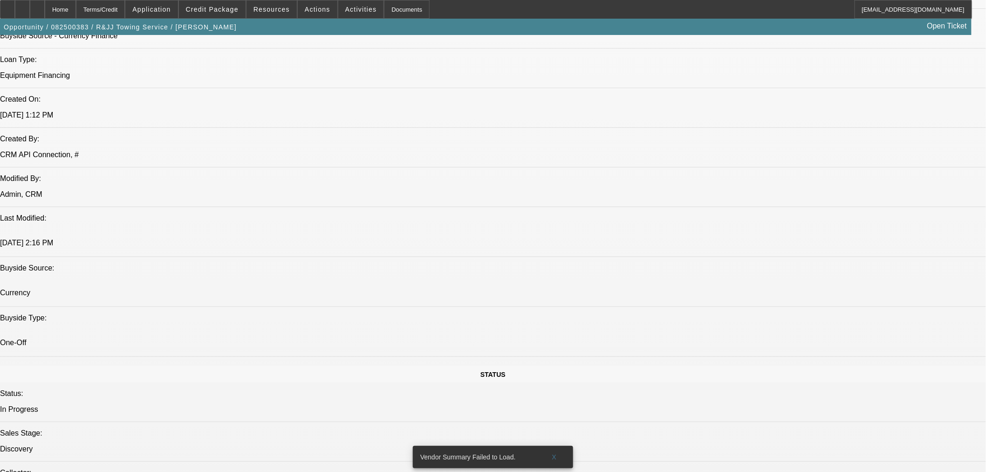
scroll to position [690, 0]
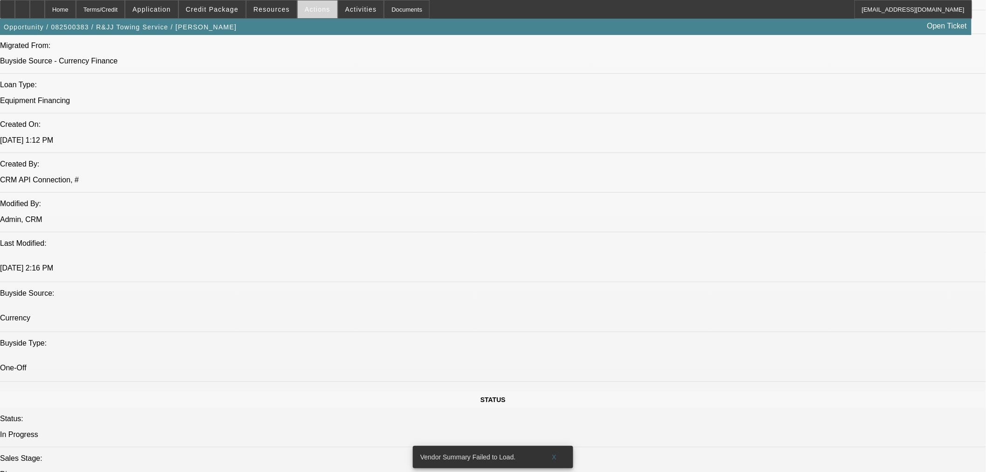
click at [309, 10] on span "Actions" at bounding box center [318, 9] width 26 height 7
click at [337, 52] on span "Close" at bounding box center [339, 55] width 74 height 11
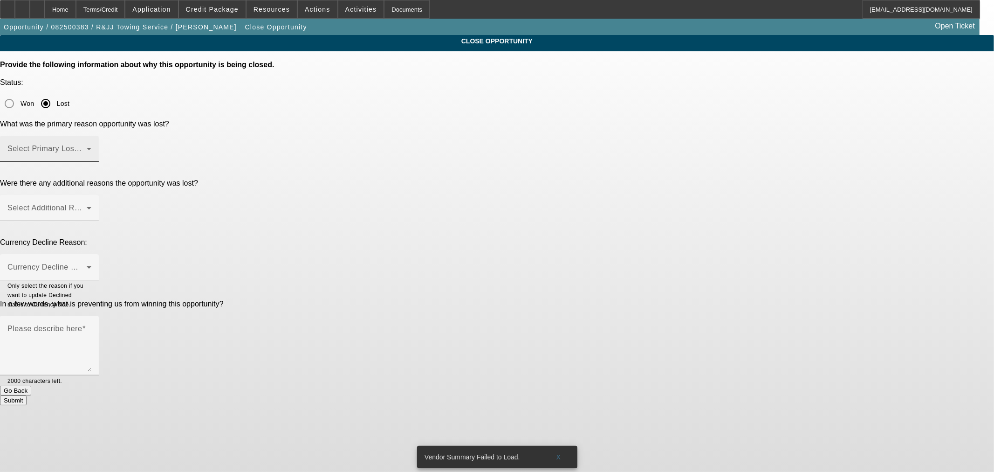
click at [87, 147] on span at bounding box center [46, 152] width 79 height 11
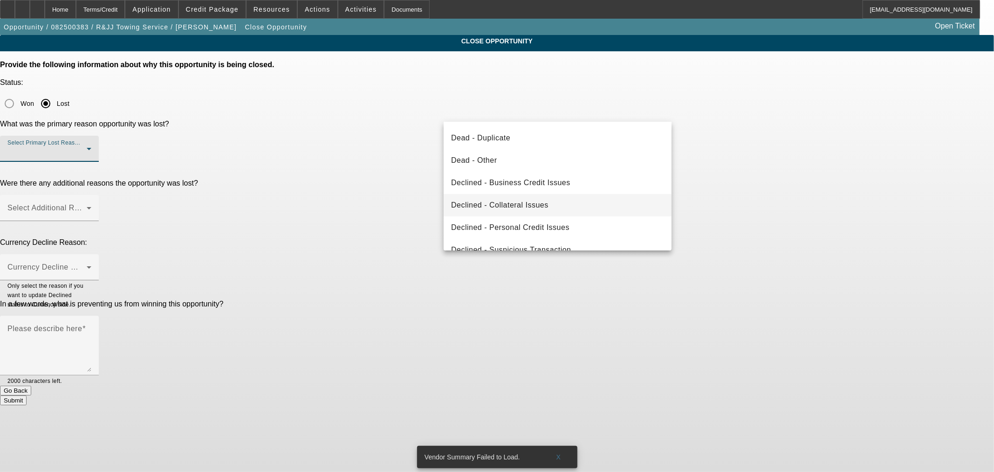
scroll to position [124, 0]
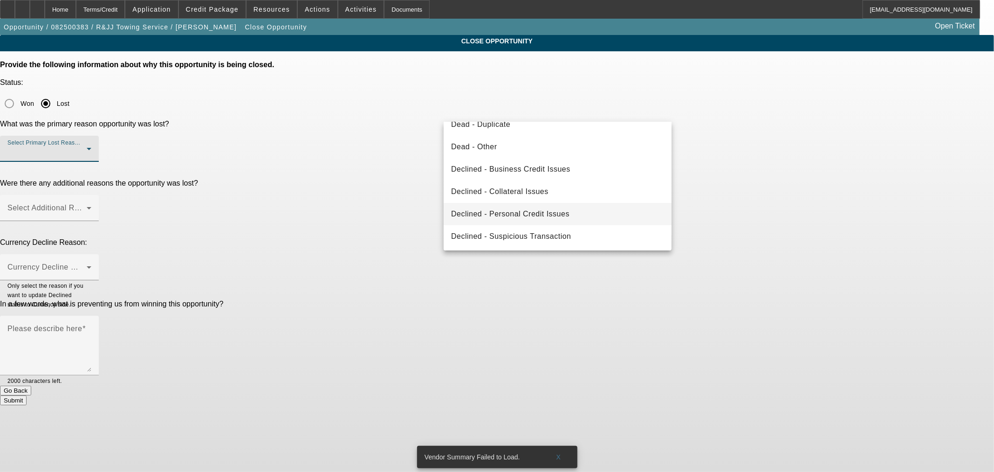
click at [544, 212] on span "Declined - Personal Credit Issues" at bounding box center [510, 213] width 118 height 11
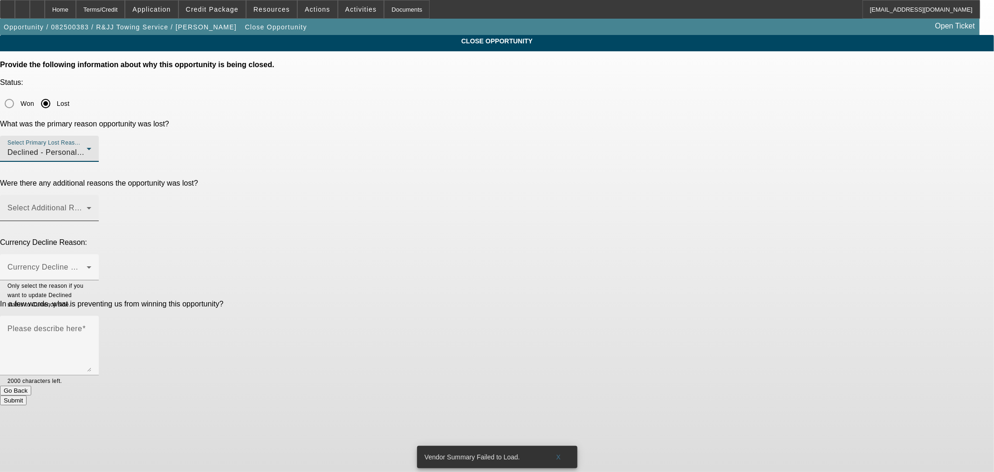
click at [87, 206] on span at bounding box center [46, 211] width 79 height 11
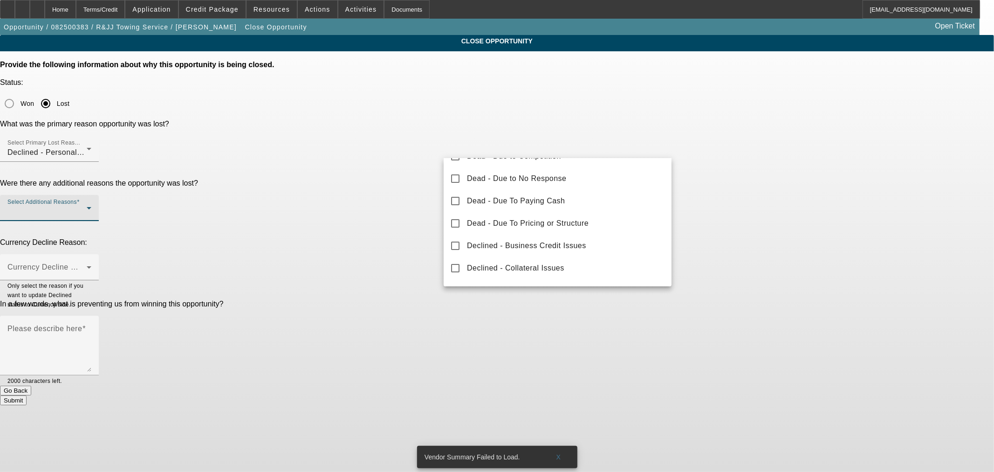
scroll to position [86, 0]
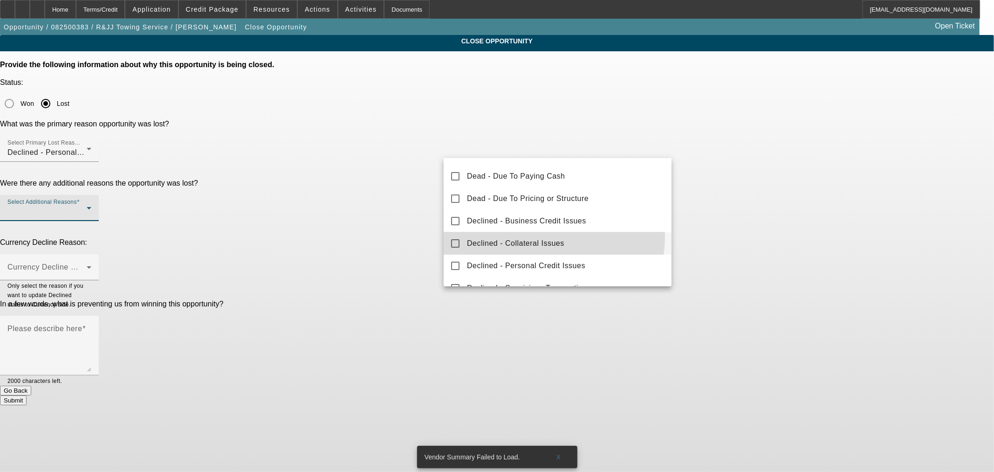
click at [538, 236] on mat-option "Declined - Collateral Issues" at bounding box center [558, 243] width 228 height 22
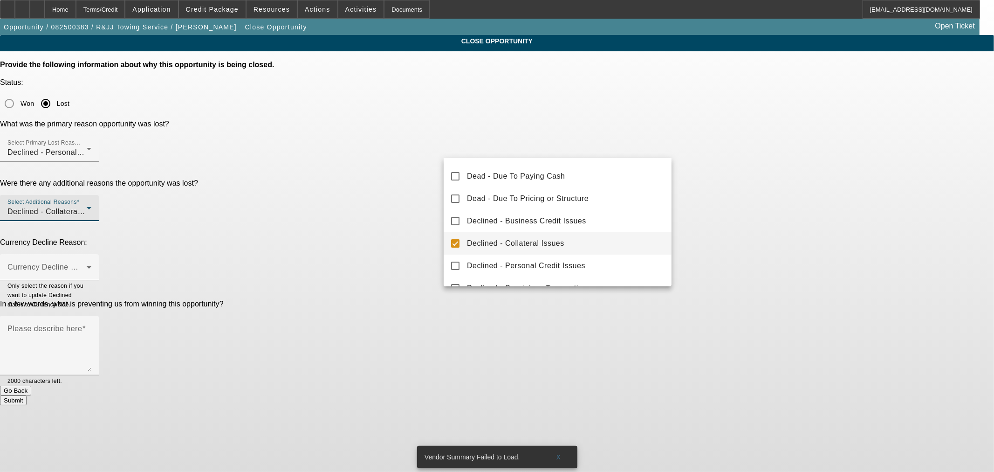
click at [409, 184] on div at bounding box center [497, 236] width 994 height 472
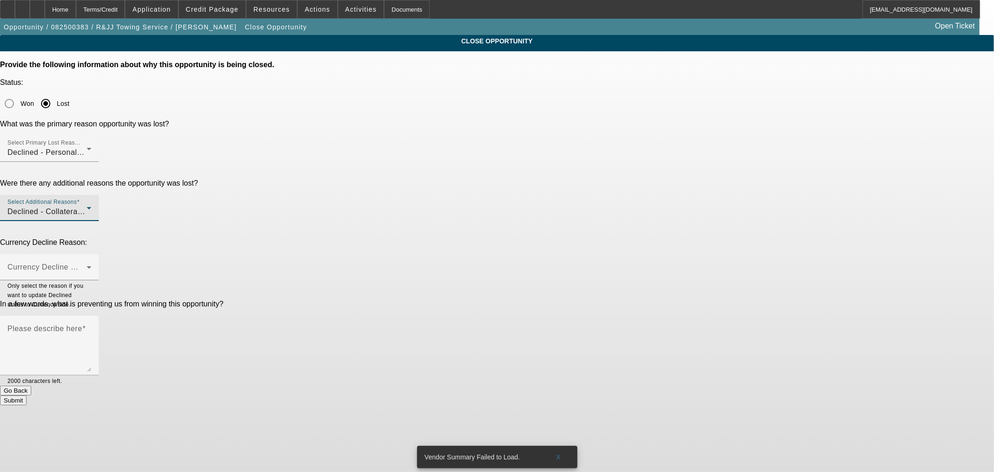
click at [105, 207] on span "Declined - Collateral Issues" at bounding box center [55, 211] width 97 height 8
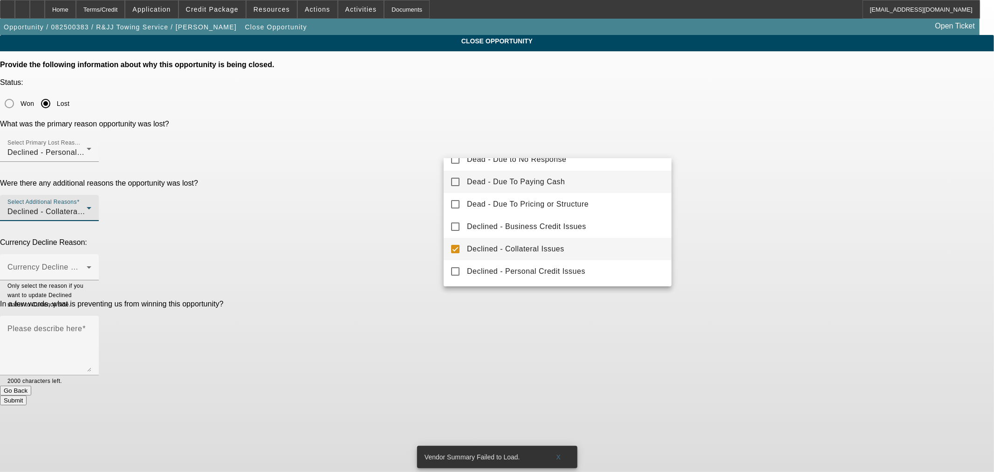
scroll to position [103, 0]
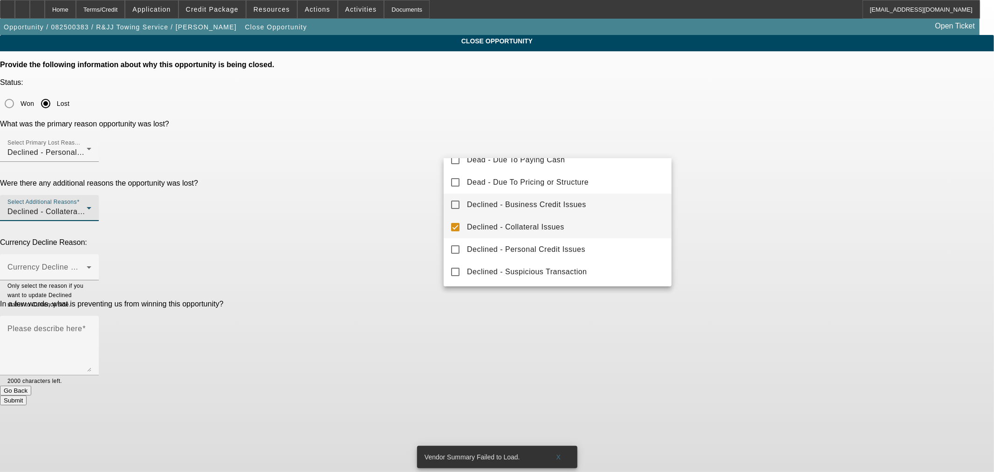
click at [485, 204] on span "Declined - Business Credit Issues" at bounding box center [526, 204] width 119 height 11
click at [373, 173] on div at bounding box center [497, 236] width 994 height 472
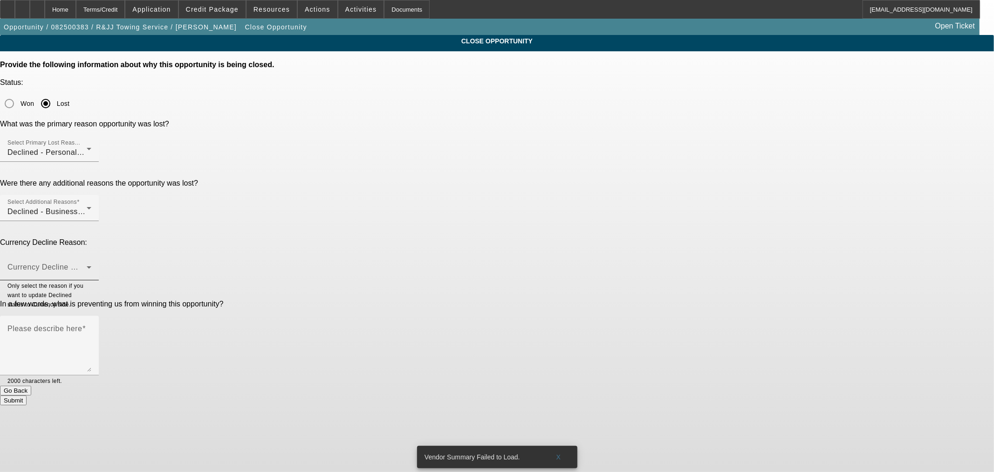
click at [98, 263] on mat-label "Currency Decline Reason" at bounding box center [52, 267] width 90 height 8
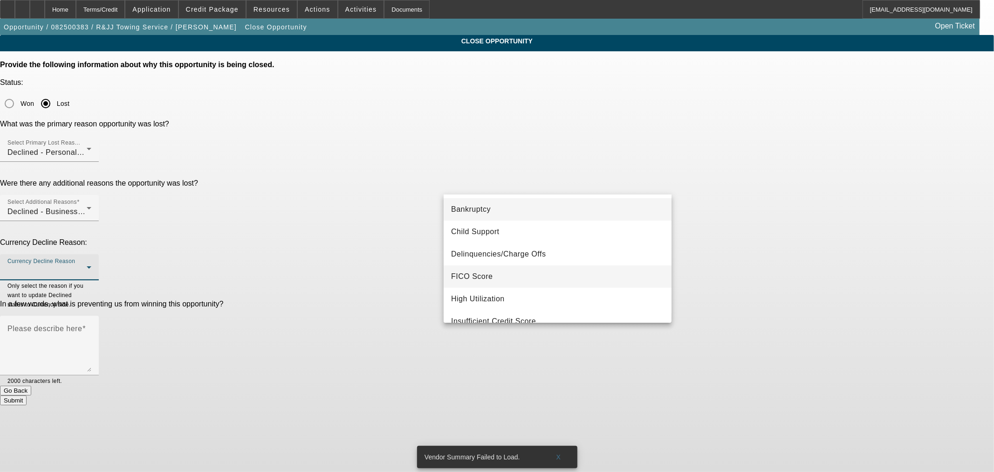
click at [560, 276] on mat-option "FICO Score" at bounding box center [558, 276] width 228 height 22
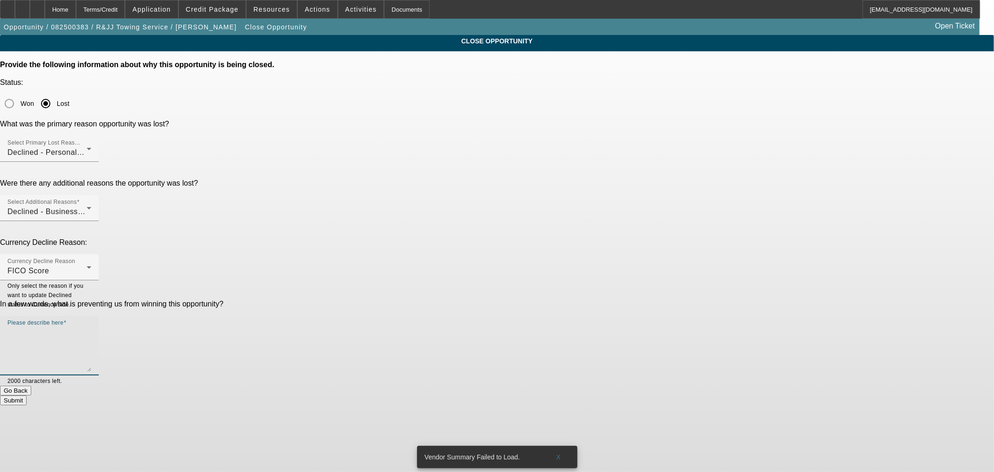
click at [91, 327] on textarea "Please describe here" at bounding box center [49, 349] width 84 height 45
paste textarea "• Very poor personal credit with $3K in revolving debt that is maxed out and sm…"
type textarea "• Very poor personal credit with $3K in revolving debt that is maxed out and sm…"
click at [27, 395] on button "Submit" at bounding box center [13, 400] width 27 height 10
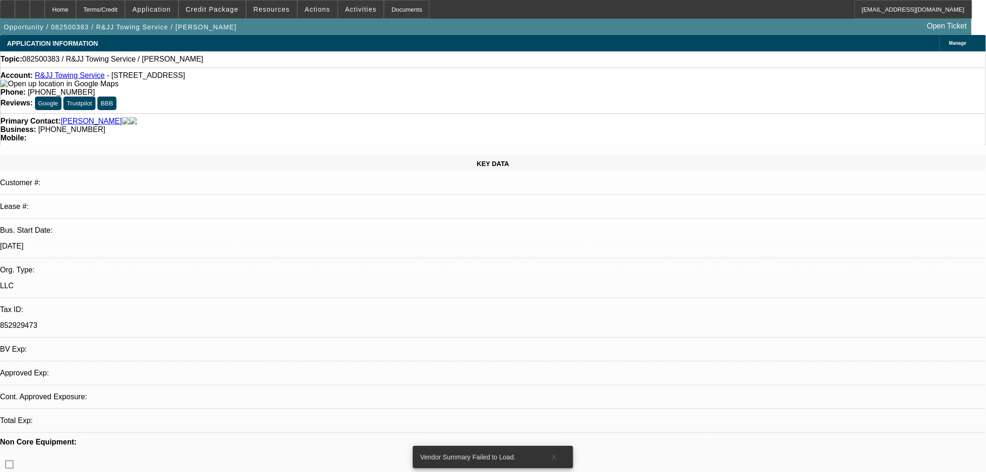
select select "0"
select select "2"
select select "0"
select select "6"
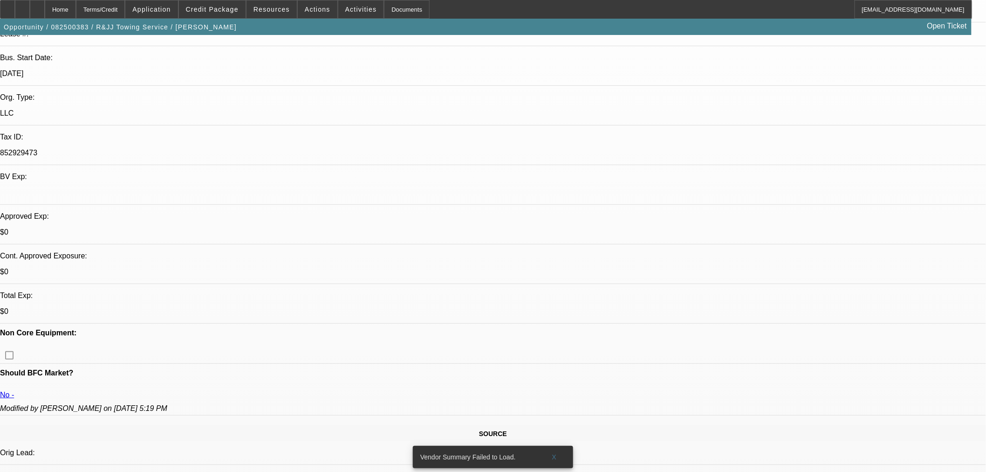
scroll to position [259, 0]
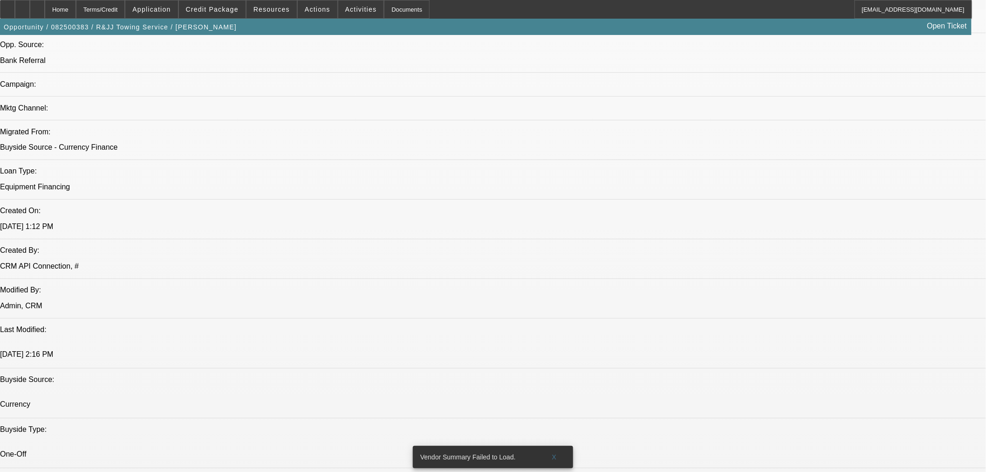
scroll to position [18, 0]
drag, startPoint x: 903, startPoint y: 380, endPoint x: 774, endPoint y: 387, distance: 129.2
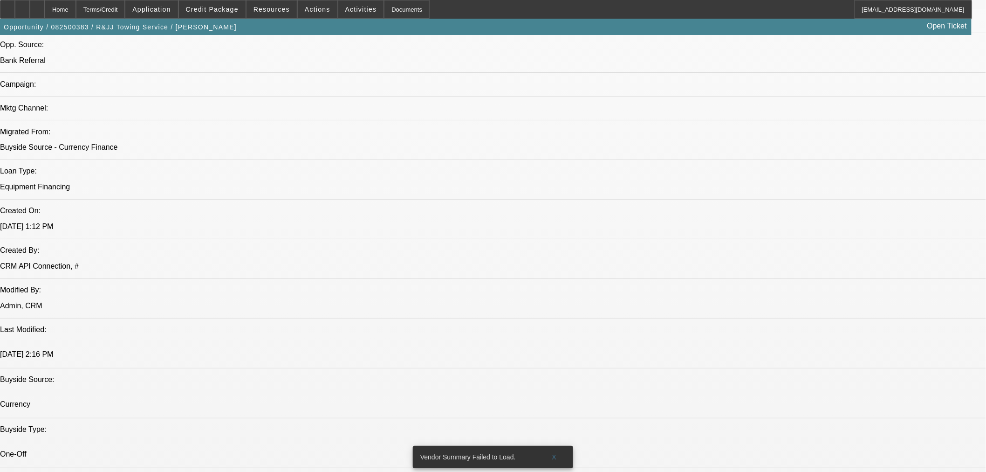
copy td "michael-mcdonald@gocurrency.com"
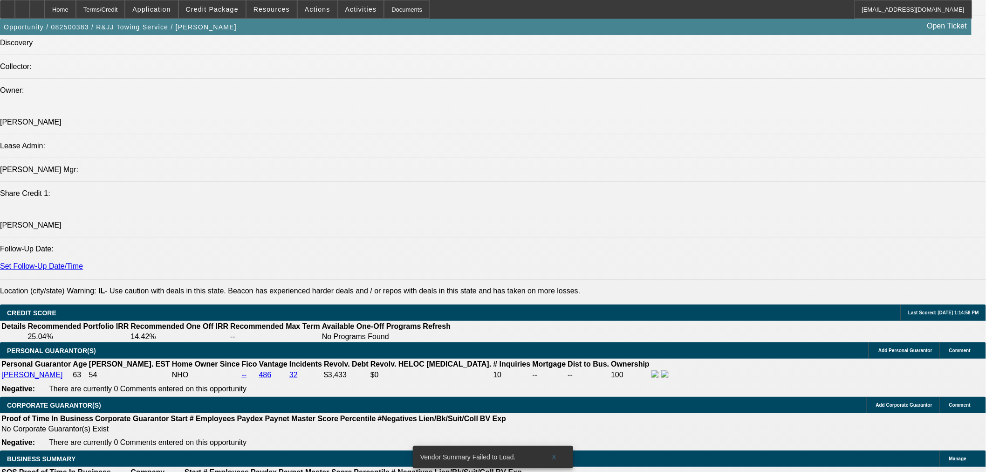
scroll to position [1208, 0]
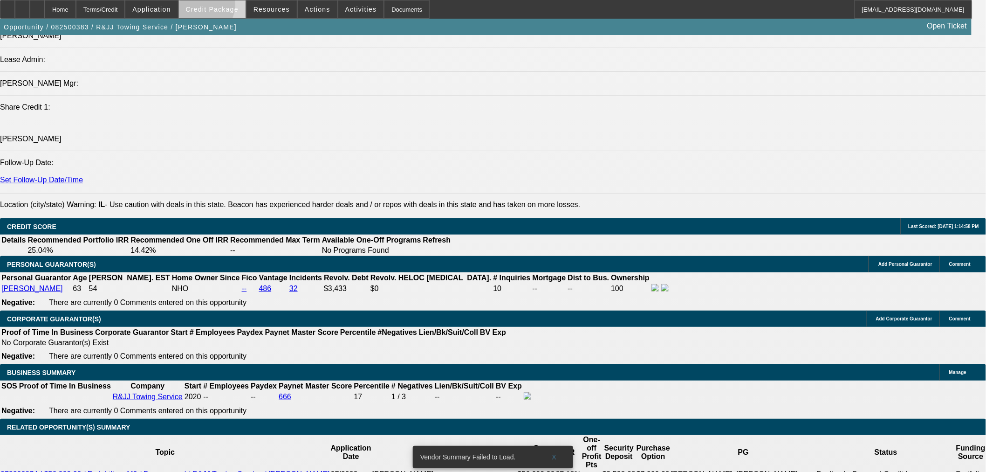
click at [215, 7] on span "Credit Package" at bounding box center [212, 9] width 53 height 7
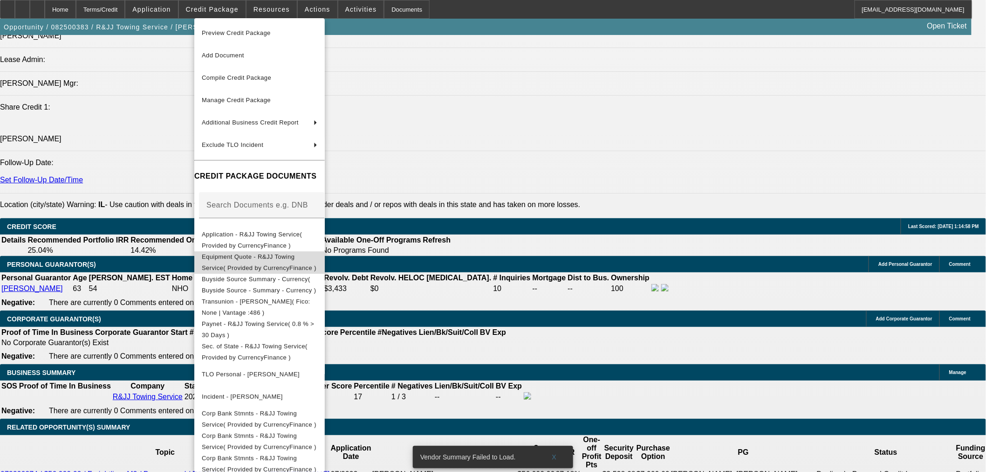
click at [267, 257] on span "Equipment Quote - R&JJ Towing Service( Provided by CurrencyFinance )" at bounding box center [259, 262] width 115 height 18
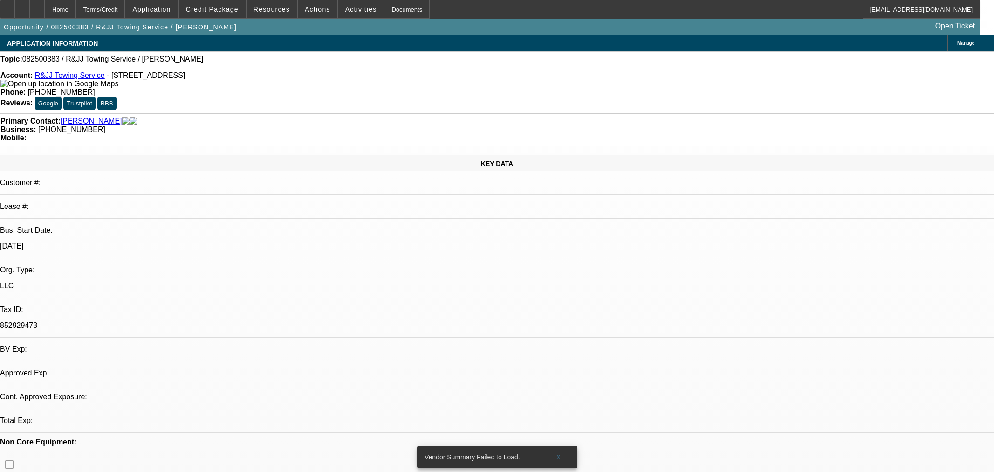
select select "0"
select select "2"
select select "0"
select select "6"
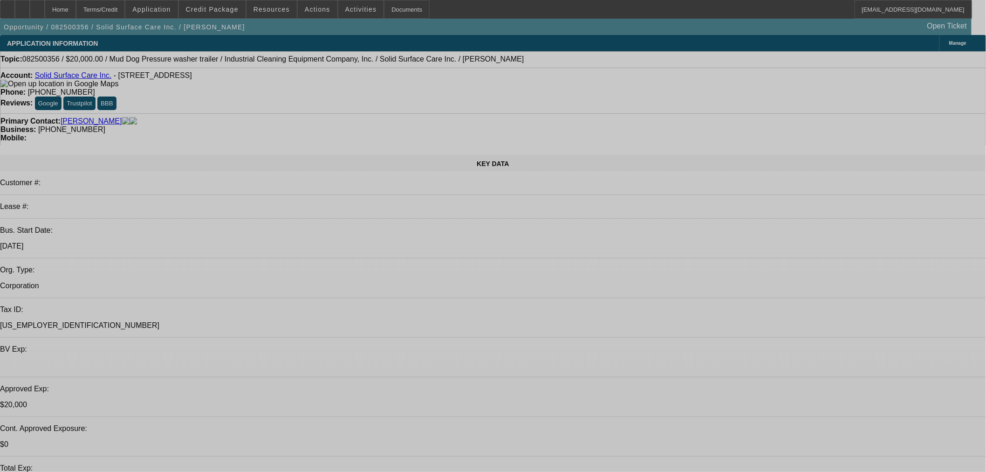
select select "0"
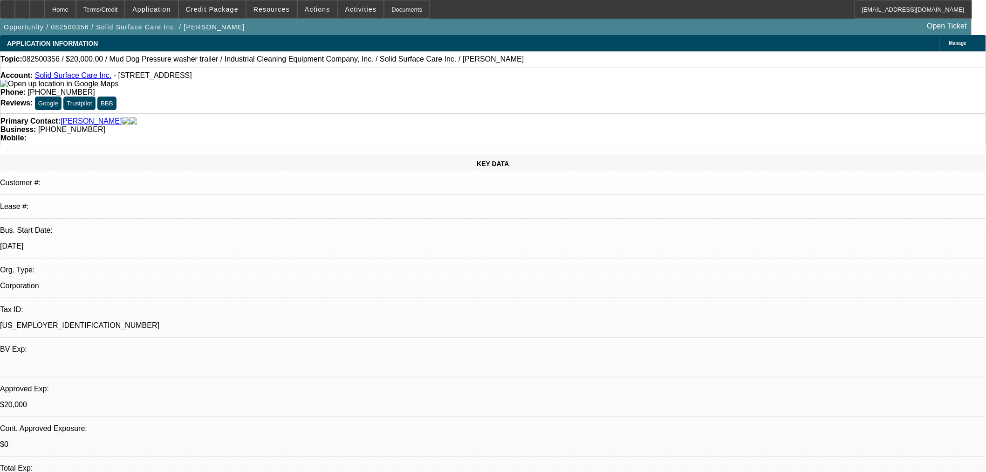
select select "2"
select select "0"
select select "6"
select select "0"
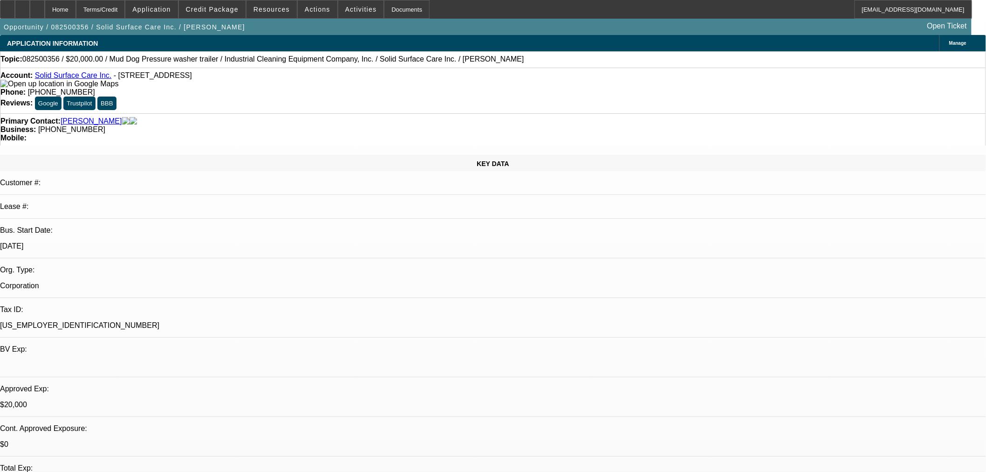
select select "2"
select select "0"
select select "6"
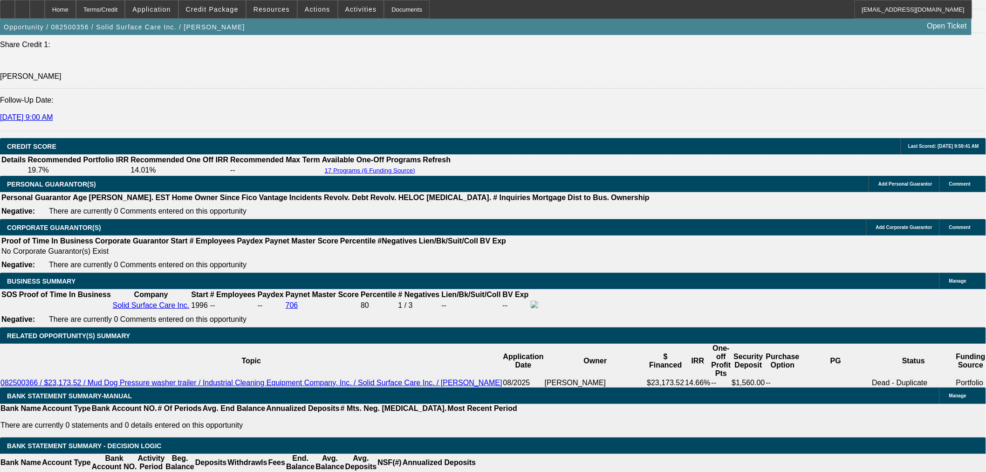
scroll to position [1035, 0]
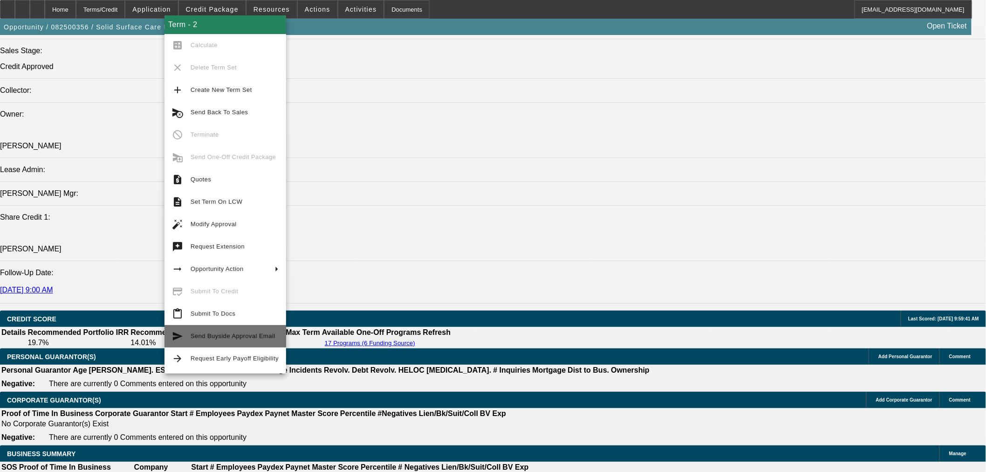
click at [232, 340] on span "Send Buyside Approval Email" at bounding box center [235, 335] width 88 height 11
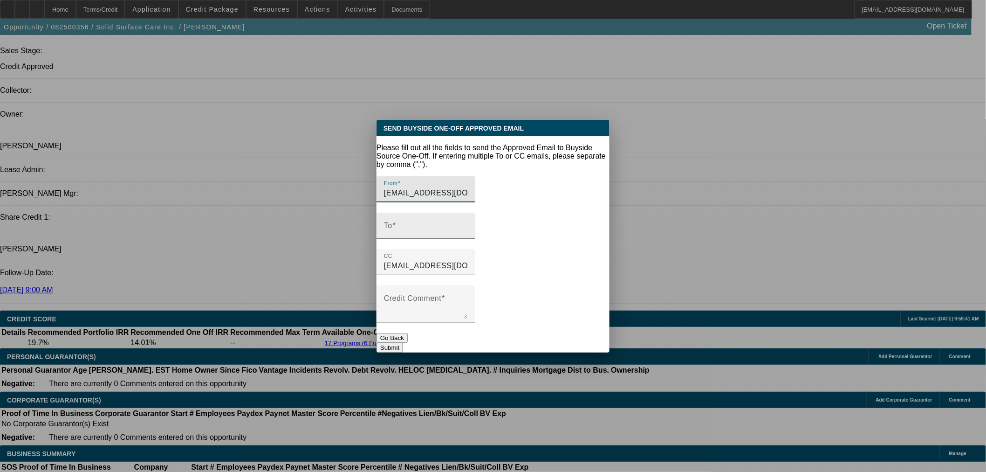
click at [468, 224] on input "To" at bounding box center [426, 229] width 84 height 11
paste input "[EMAIL_ADDRESS][DOMAIN_NAME]"
click at [468, 225] on div "To [EMAIL_ADDRESS][DOMAIN_NAME]" at bounding box center [426, 225] width 84 height 26
paste input "[EMAIL_ADDRESS][DOMAIN_NAME]"
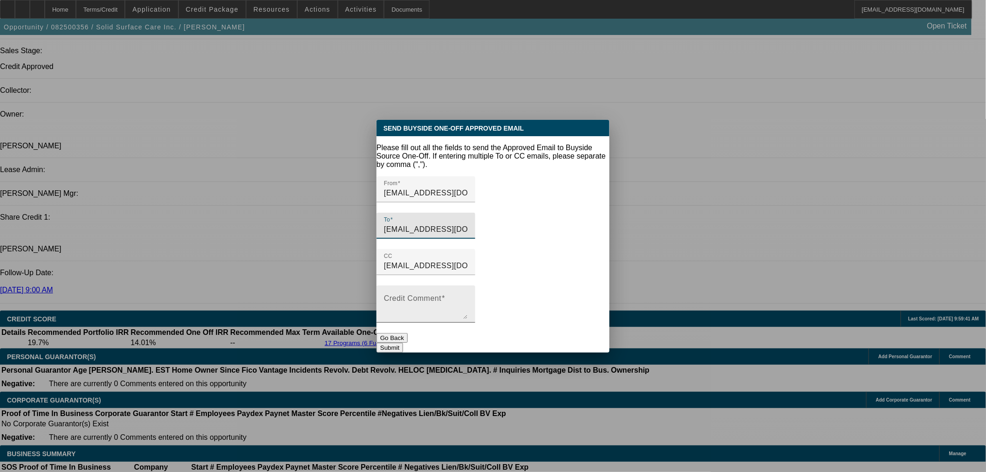
type input "[EMAIL_ADDRESS][DOMAIN_NAME],[EMAIL_ADDRESS][DOMAIN_NAME]"
click at [468, 296] on textarea "Credit Comment" at bounding box center [426, 307] width 84 height 22
type textarea "Approved"
click at [403, 342] on button "Submit" at bounding box center [389, 347] width 27 height 10
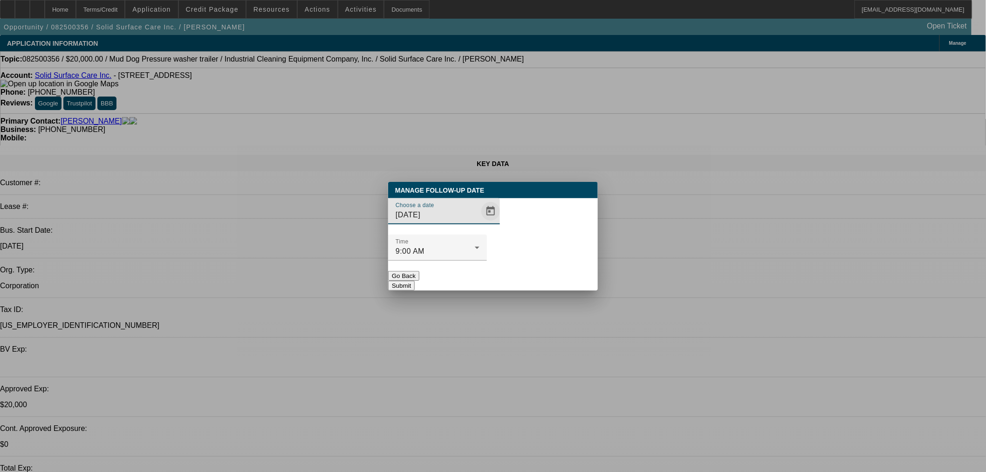
click at [479, 222] on span "Open calendar" at bounding box center [490, 211] width 22 height 22
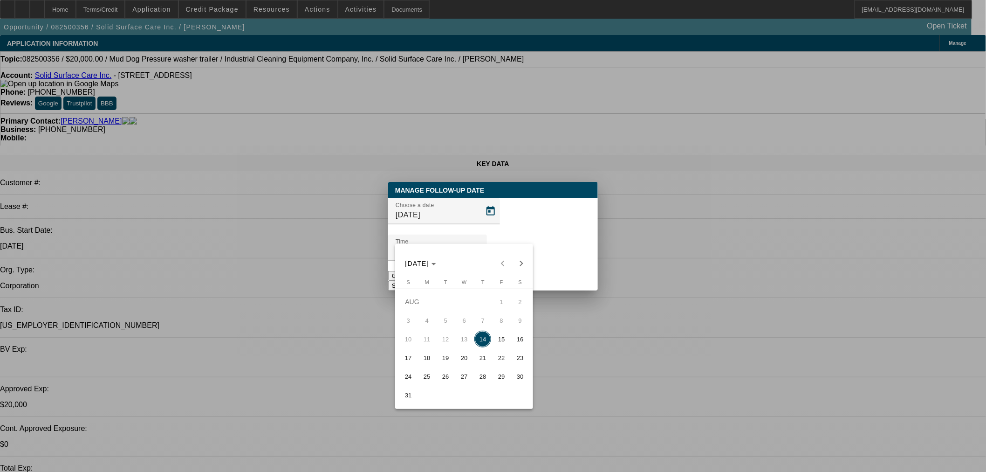
click at [498, 341] on span "15" at bounding box center [501, 338] width 17 height 17
type input "[DATE]"
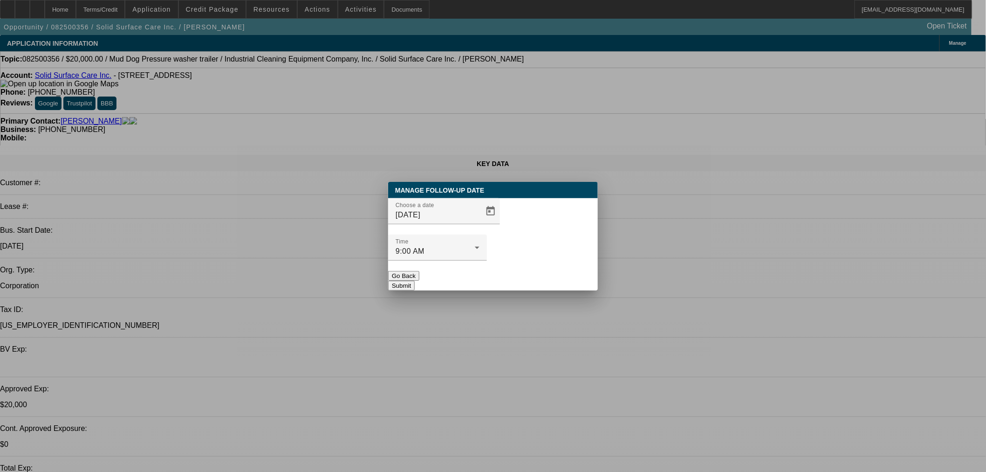
click at [415, 280] on button "Submit" at bounding box center [401, 285] width 27 height 10
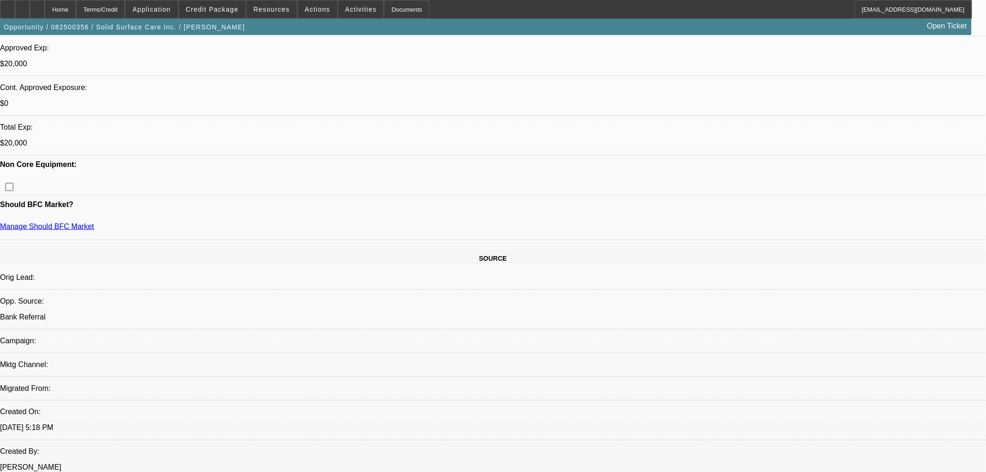
scroll to position [345, 0]
